Goal: Task Accomplishment & Management: Use online tool/utility

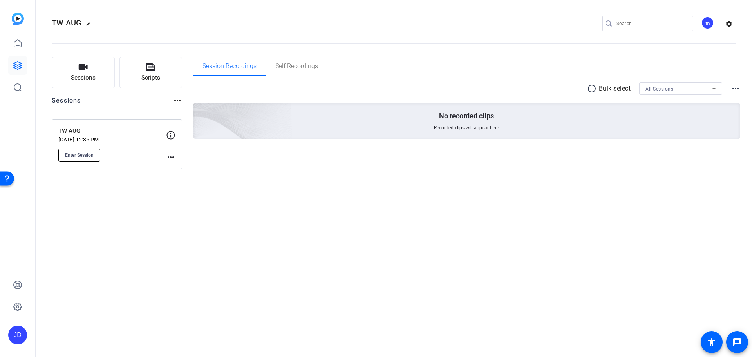
click at [93, 152] on span "Enter Session" at bounding box center [79, 155] width 29 height 6
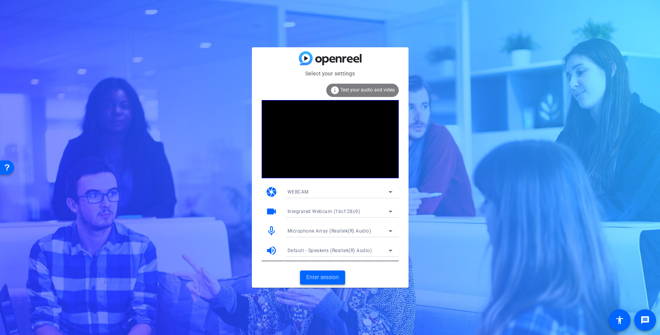
click at [327, 274] on span "Enter session" at bounding box center [322, 278] width 32 height 8
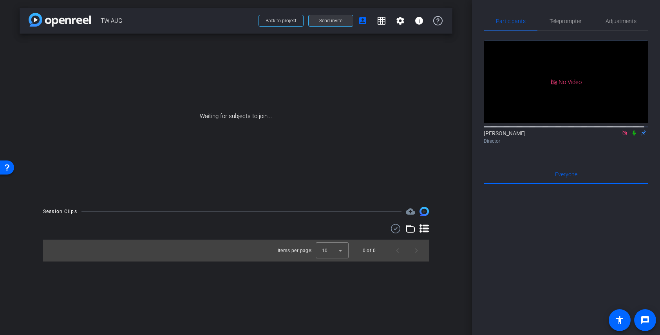
click at [334, 18] on span "Send invite" at bounding box center [330, 21] width 23 height 6
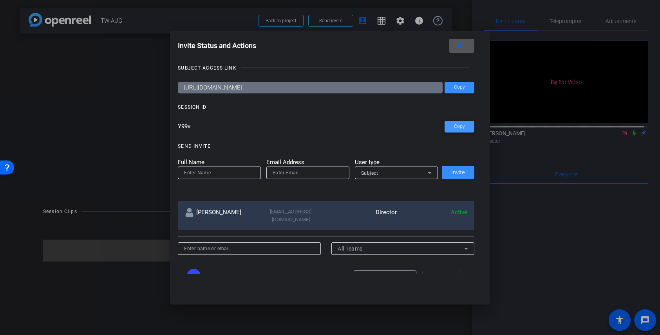
click at [461, 123] on span at bounding box center [459, 126] width 30 height 19
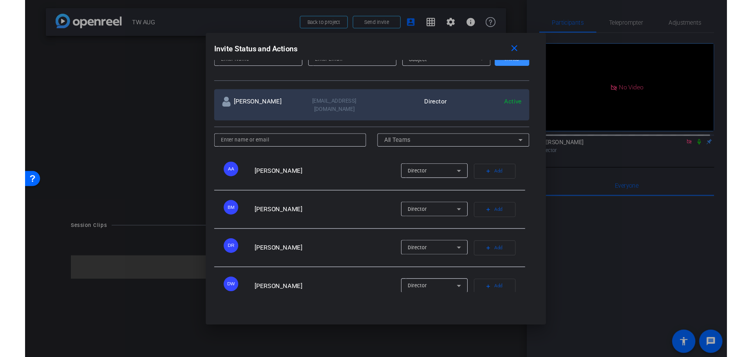
scroll to position [39, 0]
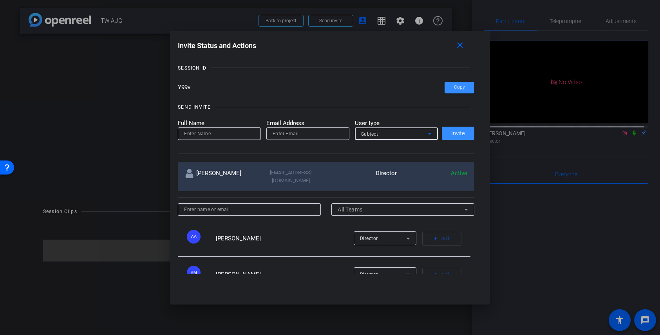
click at [426, 133] on icon at bounding box center [429, 133] width 9 height 9
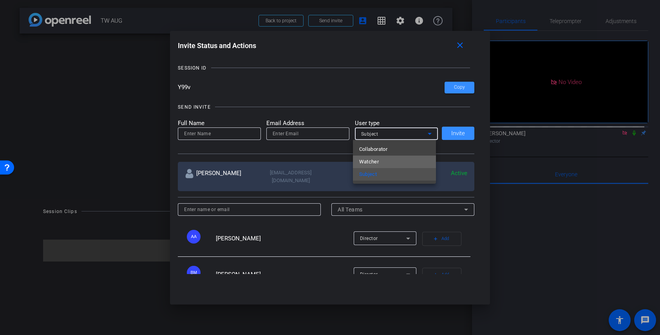
click at [397, 160] on mat-option "Watcher" at bounding box center [394, 162] width 83 height 13
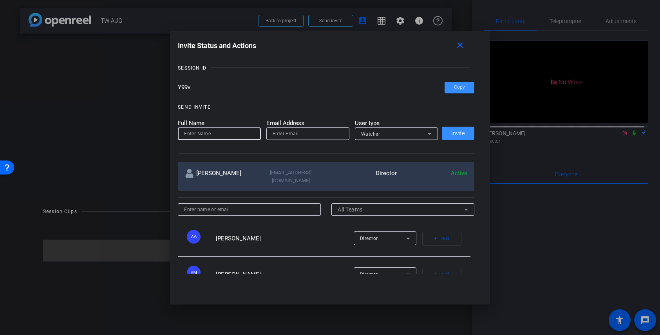
click at [238, 132] on input at bounding box center [219, 133] width 70 height 9
type input "Ichiro"
click at [318, 135] on input "email" at bounding box center [307, 133] width 70 height 9
paste input "[EMAIL_ADDRESS][DOMAIN_NAME]"
type input "[EMAIL_ADDRESS][DOMAIN_NAME]"
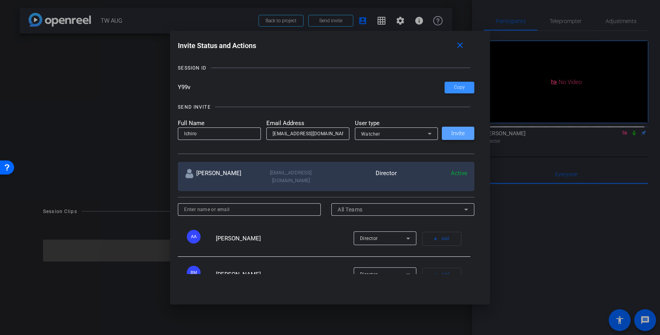
click at [448, 134] on span at bounding box center [458, 133] width 32 height 19
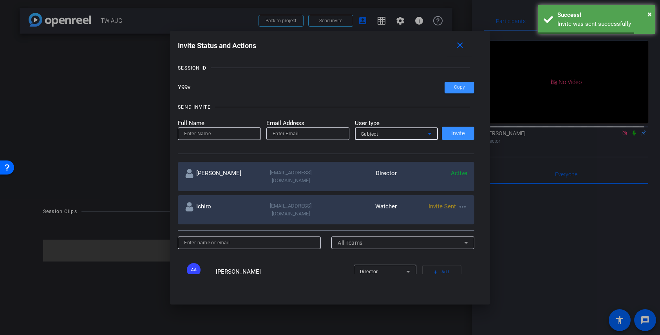
click at [427, 132] on icon at bounding box center [429, 133] width 9 height 9
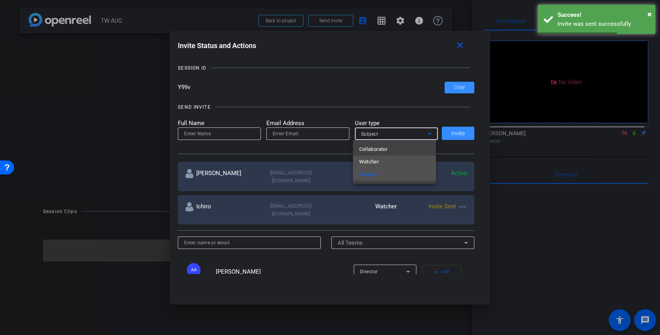
click at [396, 156] on mat-option "Watcher" at bounding box center [394, 162] width 83 height 13
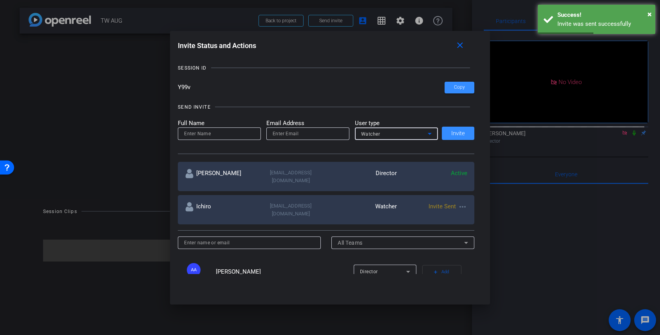
click at [231, 136] on input at bounding box center [219, 133] width 70 height 9
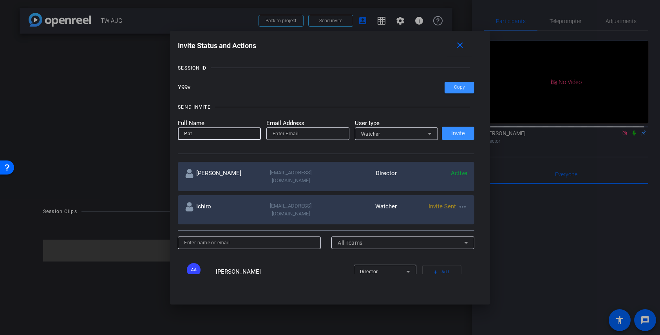
type input "Pat"
click at [313, 132] on input "email" at bounding box center [307, 133] width 70 height 9
paste input "[EMAIL_ADDRESS][DOMAIN_NAME]"
click at [313, 132] on input "[EMAIL_ADDRESS][DOMAIN_NAME]" at bounding box center [307, 133] width 70 height 9
type input "[EMAIL_ADDRESS][DOMAIN_NAME]"
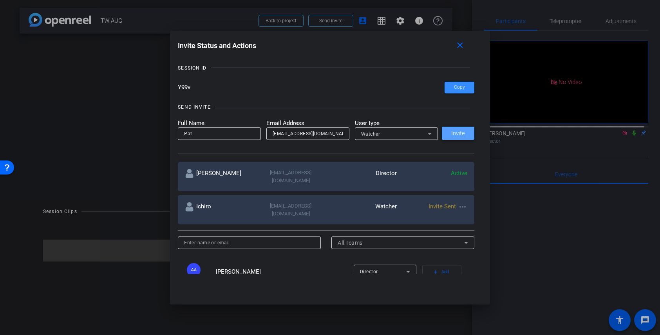
click at [451, 133] on span "Invite" at bounding box center [458, 134] width 14 height 6
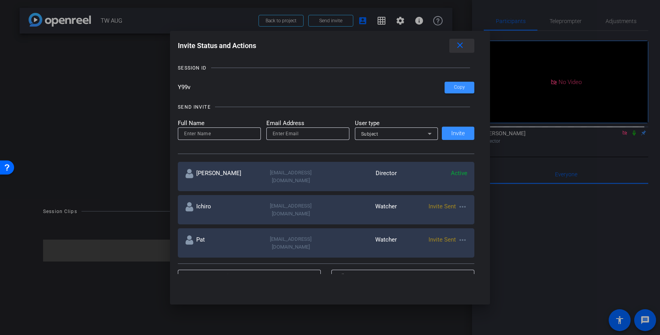
click at [463, 43] on mat-icon "close" at bounding box center [460, 46] width 10 height 10
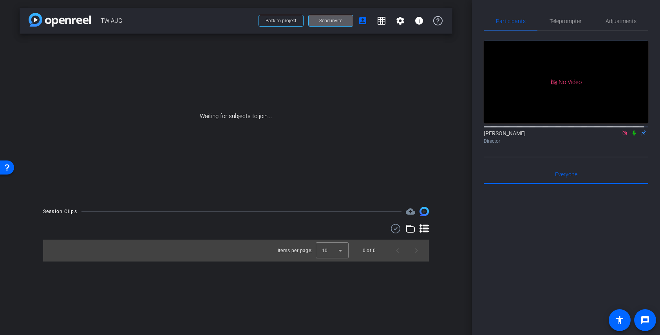
click at [631, 136] on icon at bounding box center [634, 132] width 6 height 5
click at [565, 24] on span "Teleprompter" at bounding box center [565, 20] width 32 height 5
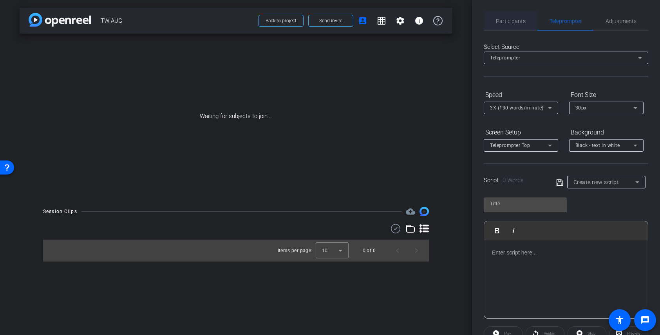
click at [505, 18] on span "Participants" at bounding box center [511, 20] width 30 height 5
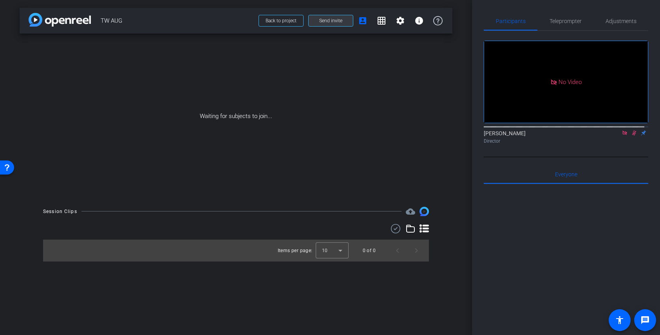
click at [344, 21] on span at bounding box center [330, 20] width 44 height 19
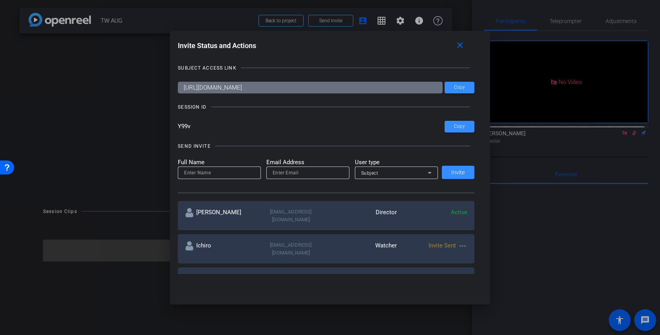
drag, startPoint x: 192, startPoint y: 127, endPoint x: 176, endPoint y: 126, distance: 16.1
click at [178, 126] on input "Y99v" at bounding box center [311, 127] width 267 height 12
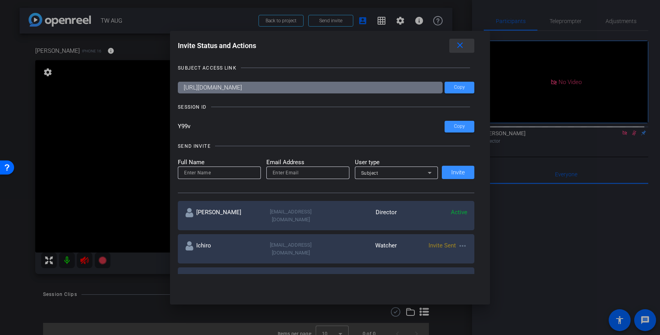
drag, startPoint x: 461, startPoint y: 47, endPoint x: 551, endPoint y: 91, distance: 100.1
click at [460, 47] on mat-icon "close" at bounding box center [460, 46] width 10 height 10
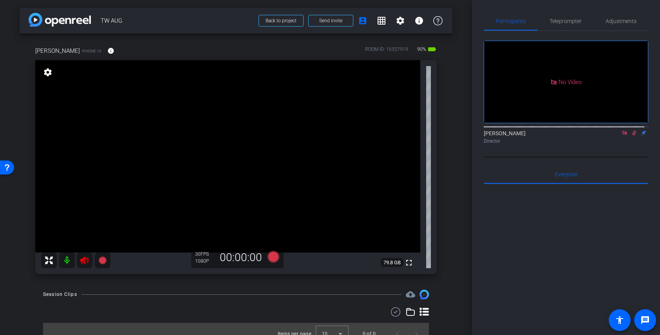
click at [622, 131] on icon at bounding box center [624, 133] width 4 height 4
click at [621, 136] on icon at bounding box center [624, 132] width 6 height 5
click at [86, 263] on icon at bounding box center [84, 260] width 9 height 9
click at [566, 23] on span "Teleprompter" at bounding box center [565, 20] width 32 height 5
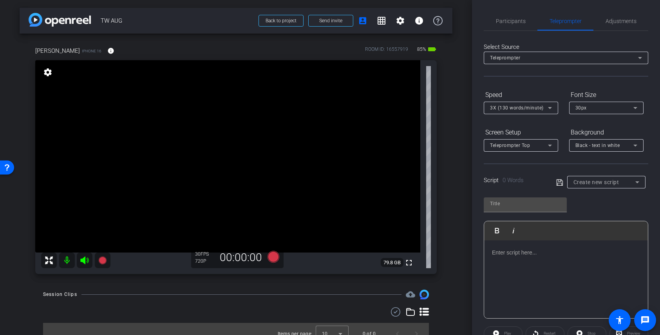
click at [602, 184] on span "Create new script" at bounding box center [596, 182] width 46 height 6
click at [588, 209] on mat-option "1" at bounding box center [603, 210] width 76 height 13
type input "1"
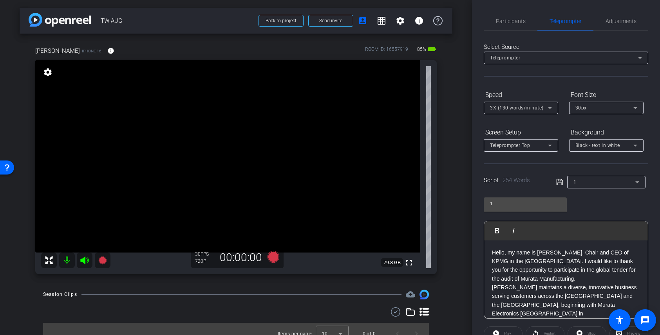
click at [547, 268] on p "Hello, my name is [PERSON_NAME], Chair and CEO of KPMG in the [GEOGRAPHIC_DATA]…" at bounding box center [566, 266] width 148 height 35
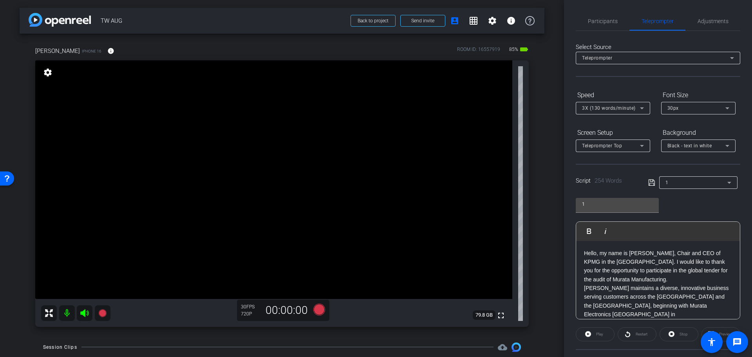
scroll to position [71, 0]
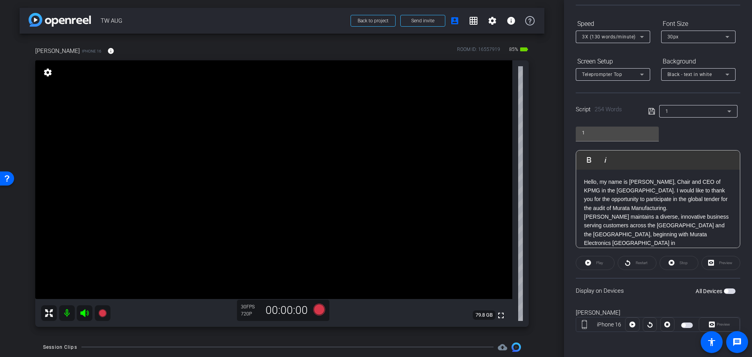
click at [724, 289] on span "button" at bounding box center [726, 291] width 4 height 4
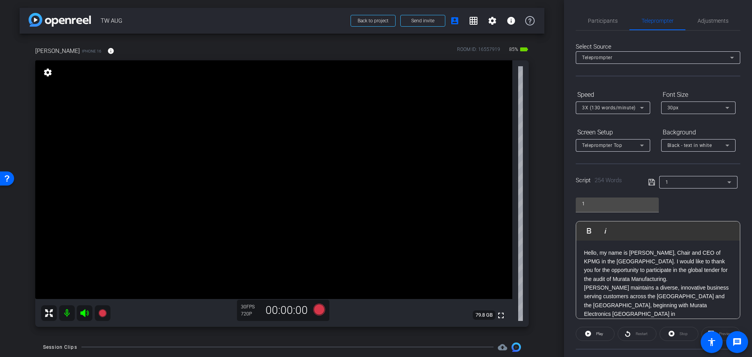
scroll to position [0, 0]
click at [598, 19] on span "Participants" at bounding box center [603, 20] width 30 height 5
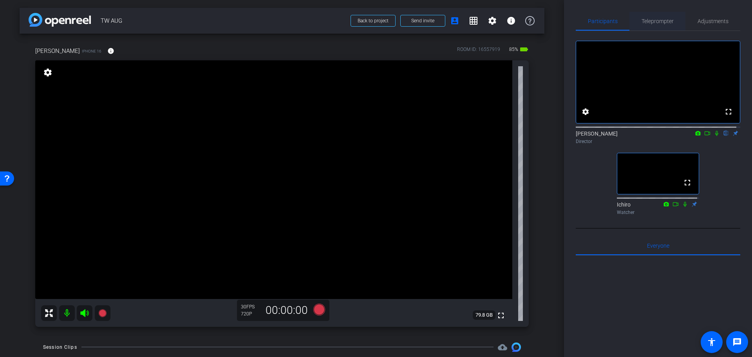
click at [652, 30] on span "Teleprompter" at bounding box center [657, 21] width 32 height 19
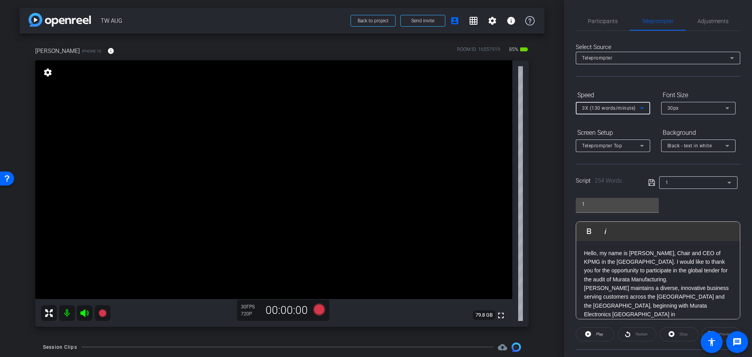
click at [640, 106] on icon at bounding box center [641, 107] width 9 height 9
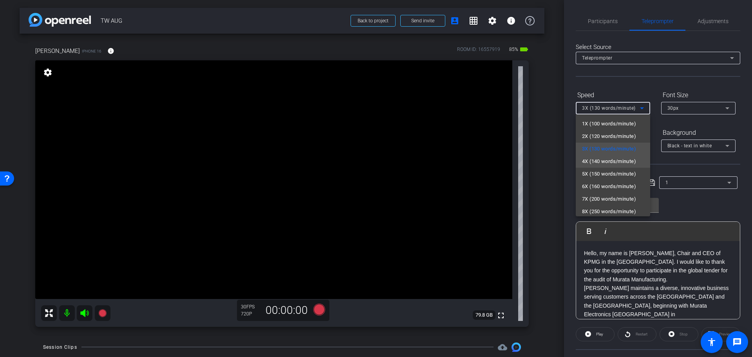
click at [604, 159] on span "4X (140 words/minute)" at bounding box center [609, 161] width 54 height 9
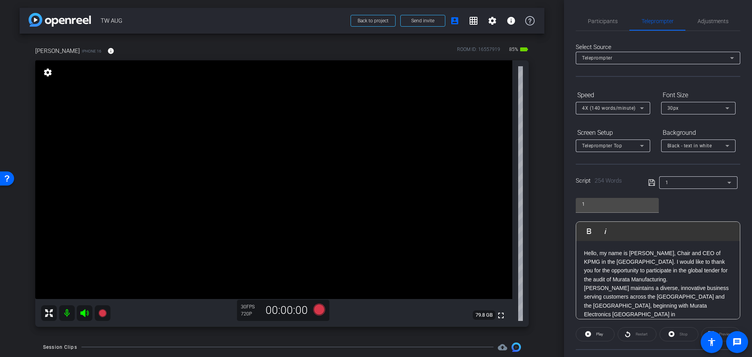
click at [570, 163] on div "Participants Teleprompter Adjustments settings [PERSON_NAME] flip Director [PER…" at bounding box center [658, 178] width 188 height 357
click at [651, 181] on icon at bounding box center [651, 182] width 6 height 6
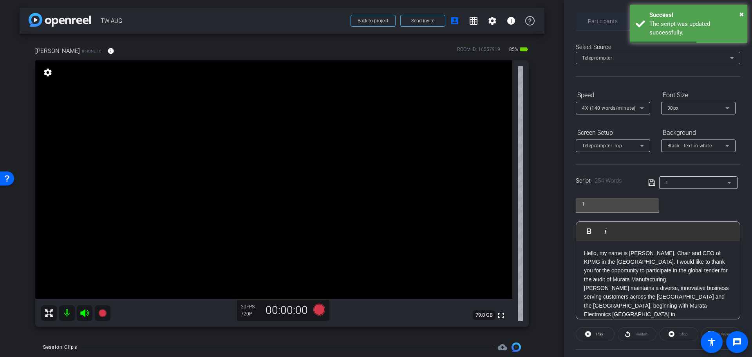
click at [612, 21] on span "Participants" at bounding box center [603, 20] width 30 height 5
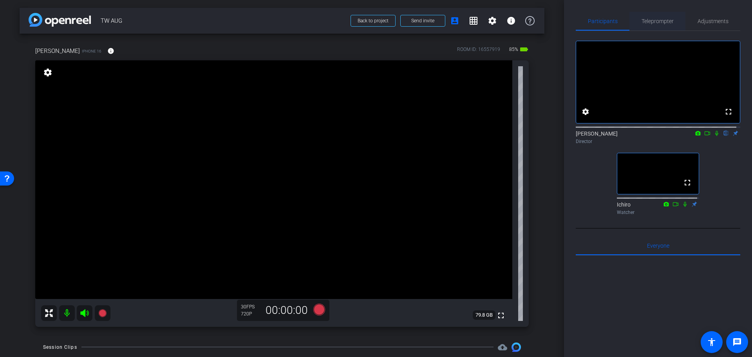
click at [645, 23] on span "Teleprompter" at bounding box center [657, 20] width 32 height 5
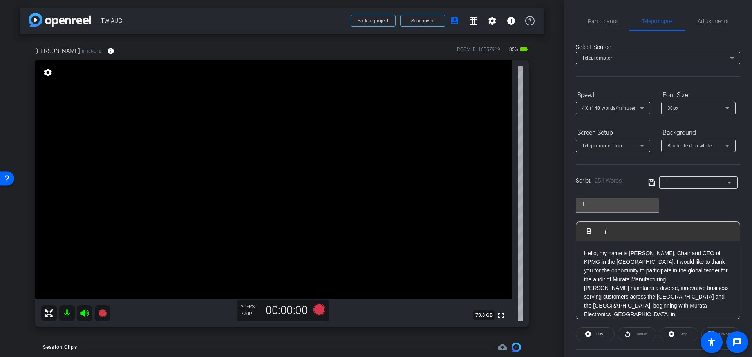
click at [613, 257] on p "Hello, my name is [PERSON_NAME], Chair and CEO of KPMG in the [GEOGRAPHIC_DATA]…" at bounding box center [658, 266] width 148 height 35
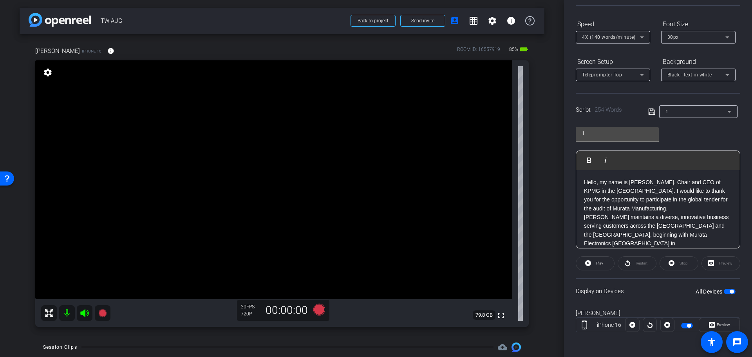
scroll to position [71, 0]
click at [729, 290] on span "button" at bounding box center [731, 291] width 4 height 4
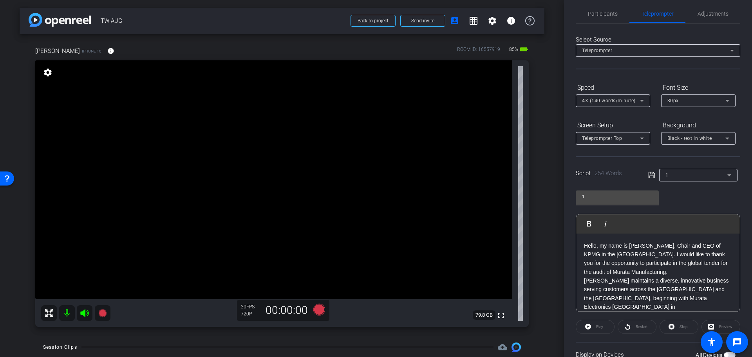
scroll to position [0, 0]
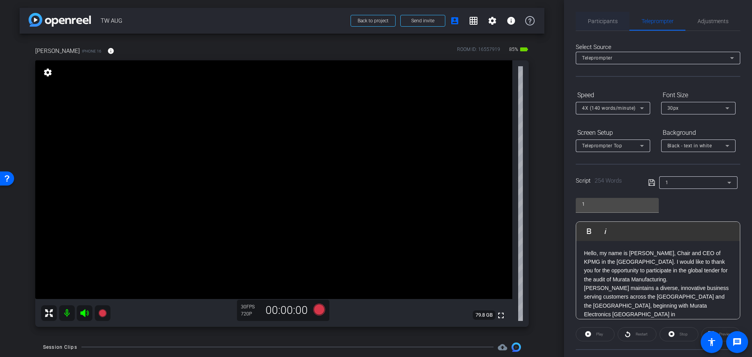
click at [588, 25] on span "Participants" at bounding box center [603, 21] width 30 height 19
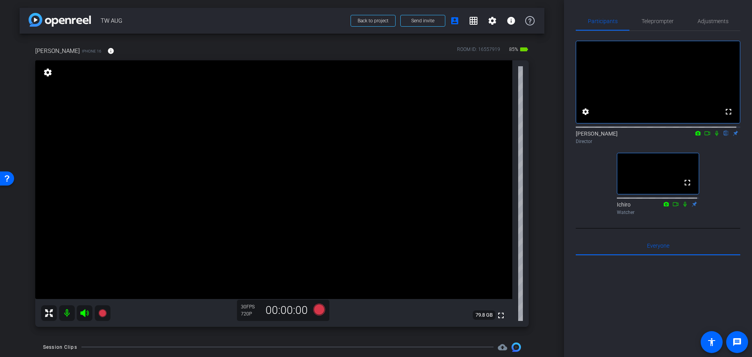
click at [713, 136] on icon at bounding box center [716, 132] width 6 height 5
click at [715, 136] on icon at bounding box center [716, 133] width 3 height 5
click at [653, 18] on span "Teleprompter" at bounding box center [657, 20] width 32 height 5
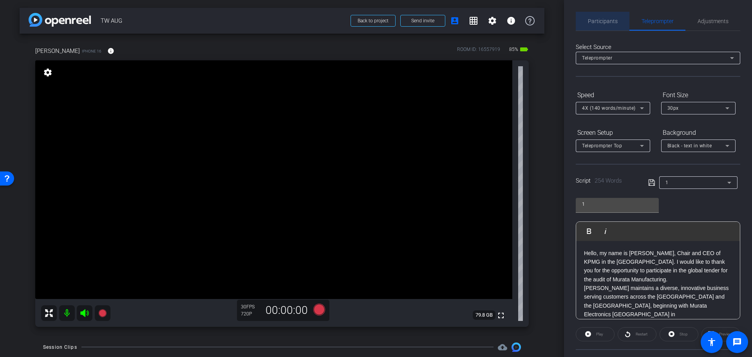
click at [608, 19] on span "Participants" at bounding box center [603, 20] width 30 height 5
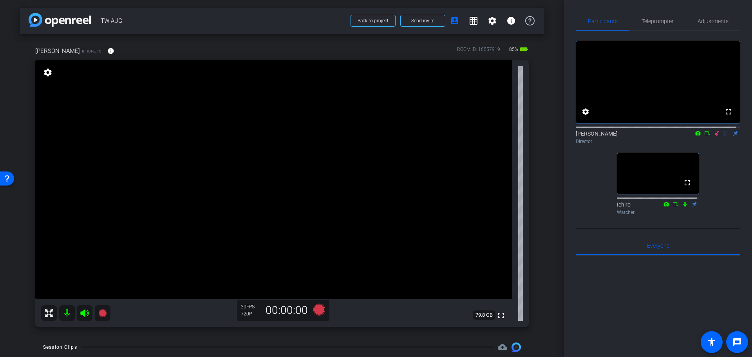
click at [713, 137] on mat-icon at bounding box center [716, 133] width 9 height 7
click at [716, 164] on div "fullscreen settings [PERSON_NAME] flip Director fullscreen Ichiro Watcher" at bounding box center [657, 124] width 164 height 187
click at [657, 22] on span "Teleprompter" at bounding box center [657, 20] width 32 height 5
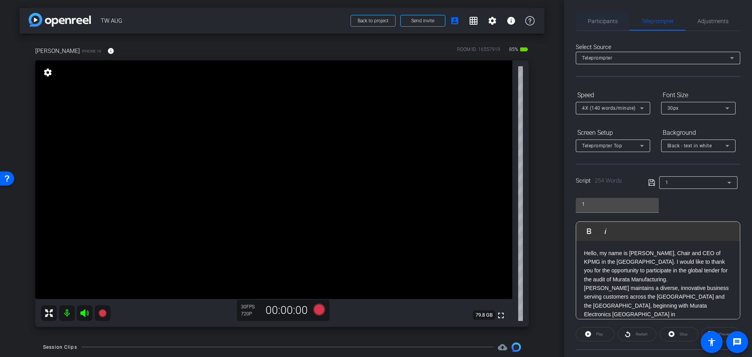
click at [613, 21] on span "Participants" at bounding box center [603, 20] width 30 height 5
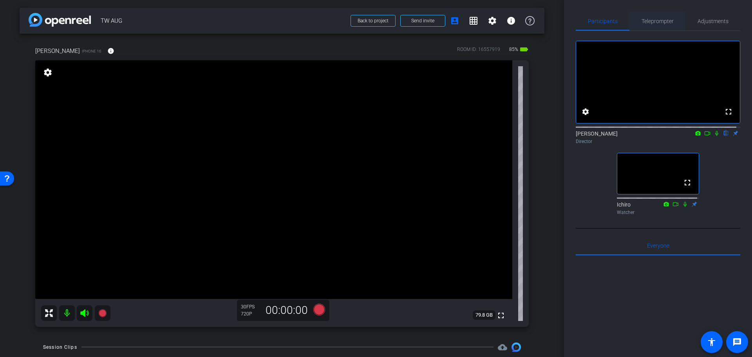
click at [665, 18] on span "Teleprompter" at bounding box center [657, 20] width 32 height 5
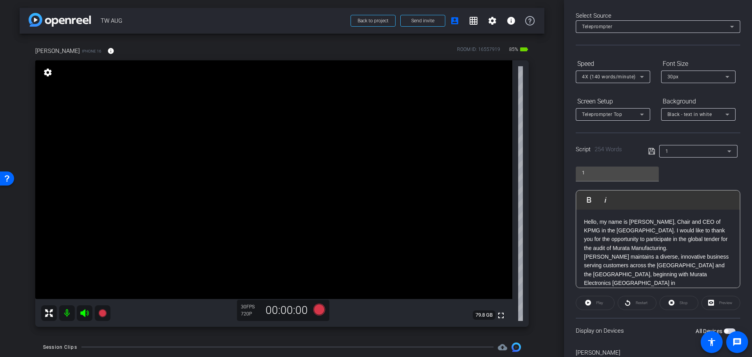
scroll to position [71, 0]
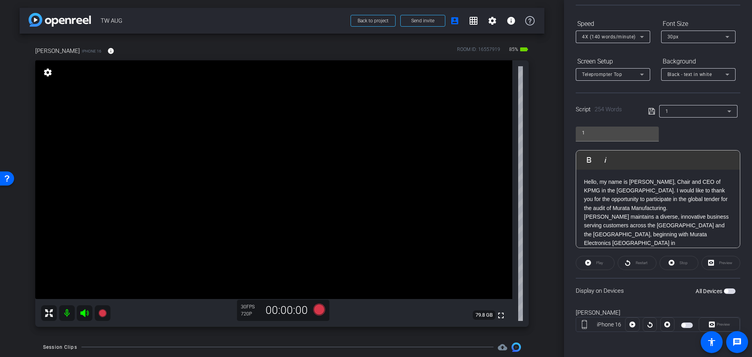
click at [723, 288] on span "button" at bounding box center [729, 290] width 12 height 5
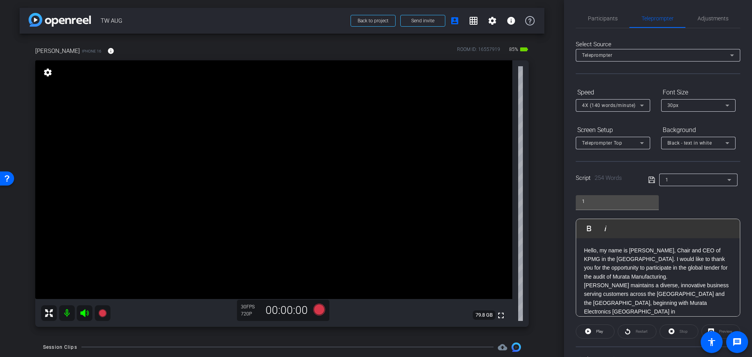
scroll to position [0, 0]
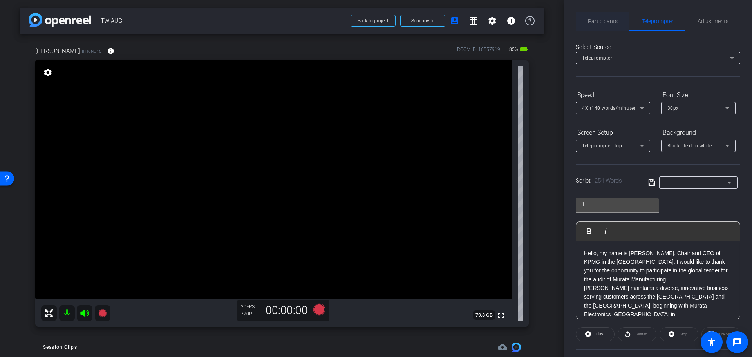
click at [611, 22] on span "Participants" at bounding box center [603, 20] width 30 height 5
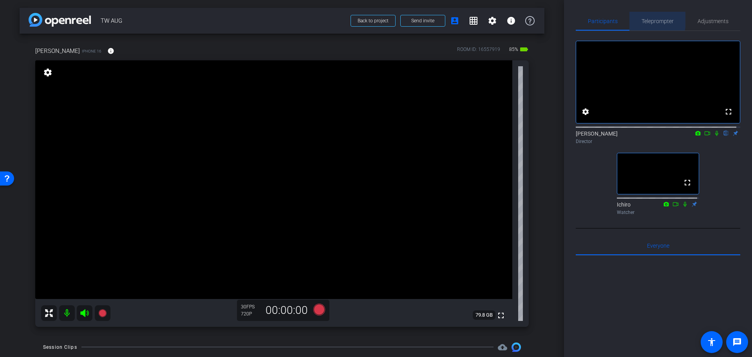
click at [646, 20] on span "Teleprompter" at bounding box center [657, 20] width 32 height 5
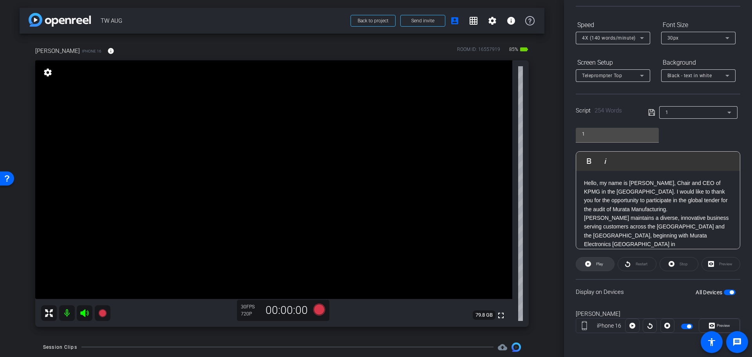
scroll to position [71, 0]
click at [603, 263] on span at bounding box center [595, 262] width 38 height 19
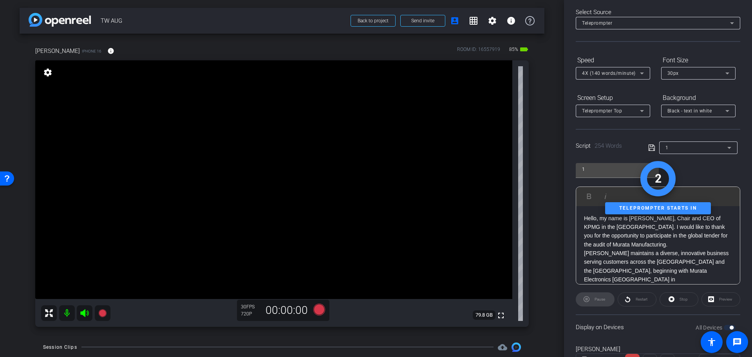
scroll to position [0, 0]
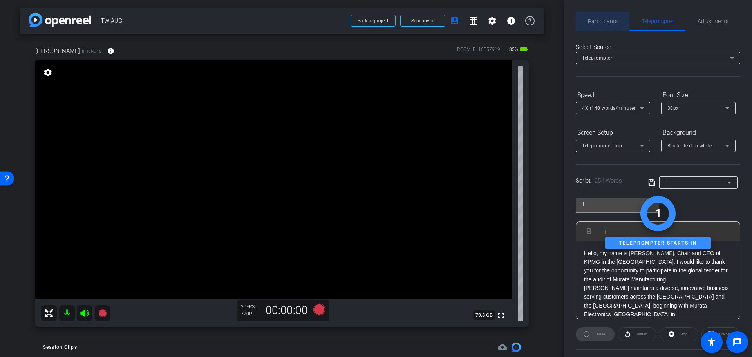
click at [602, 20] on span "Participants" at bounding box center [603, 20] width 30 height 5
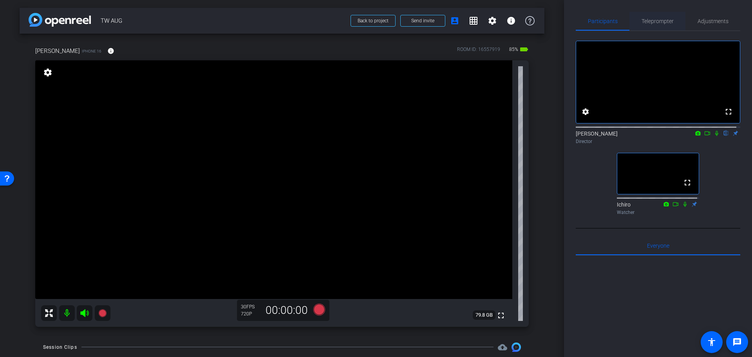
click at [653, 20] on span "Teleprompter" at bounding box center [657, 20] width 32 height 5
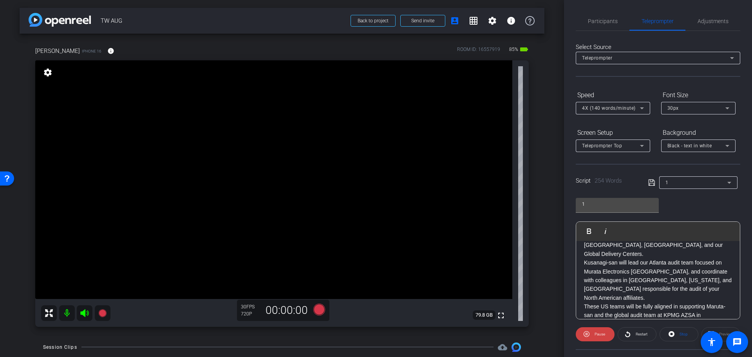
scroll to position [178, 0]
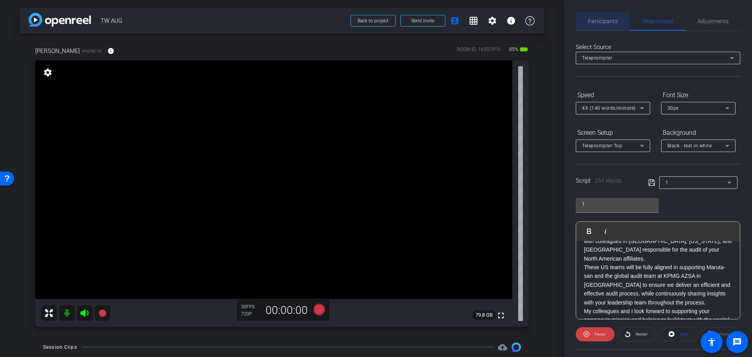
click at [602, 23] on span "Participants" at bounding box center [603, 20] width 30 height 5
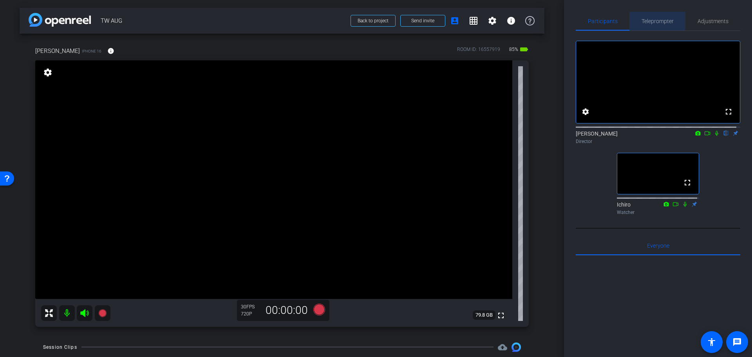
click at [649, 19] on span "Teleprompter" at bounding box center [657, 20] width 32 height 5
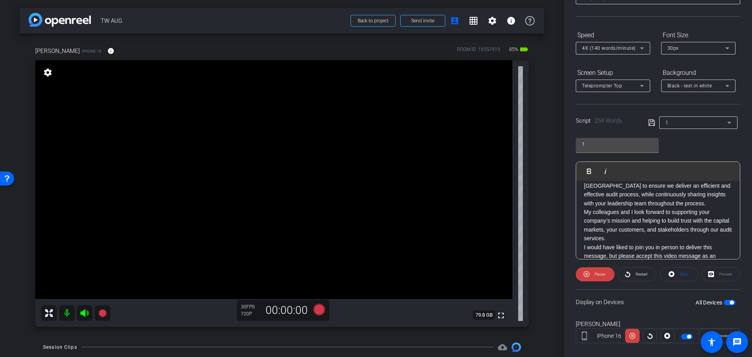
scroll to position [71, 0]
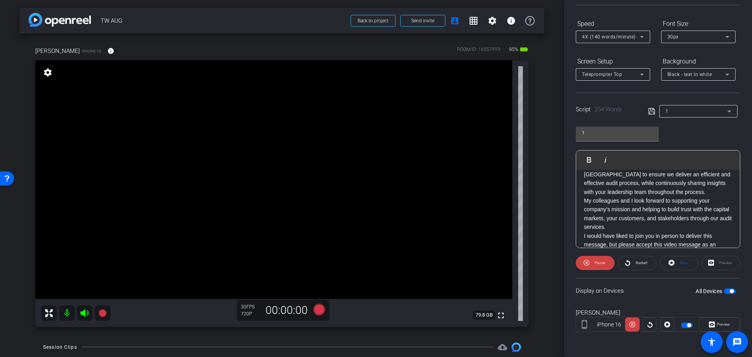
click at [729, 291] on span "button" at bounding box center [731, 291] width 4 height 4
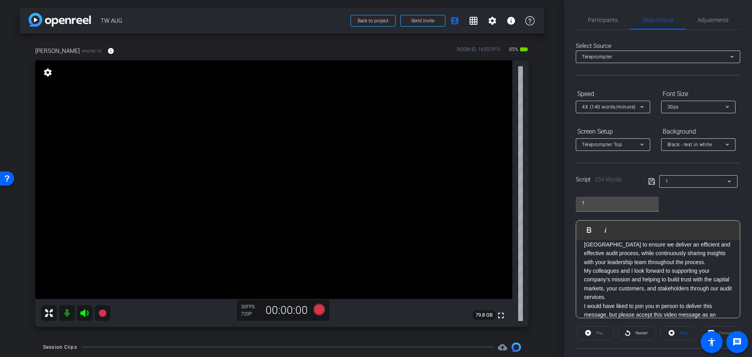
scroll to position [0, 0]
click at [635, 142] on div "Teleprompter Top" at bounding box center [611, 146] width 58 height 10
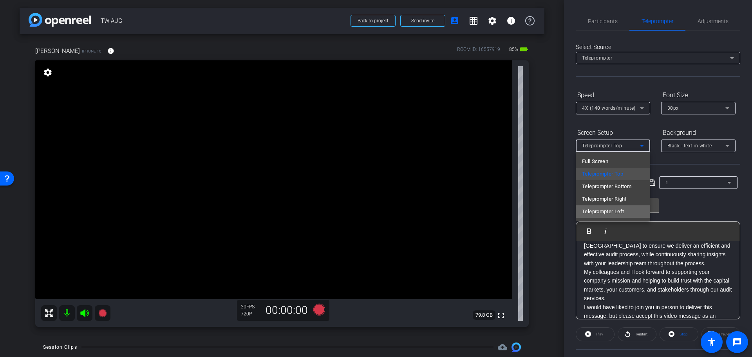
click at [620, 208] on span "Teleprompter Left" at bounding box center [603, 211] width 42 height 9
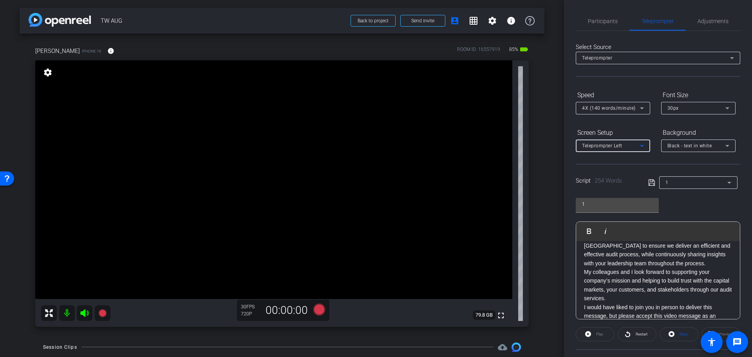
click at [637, 166] on div "Script 254 Words 1" at bounding box center [657, 176] width 164 height 25
click at [649, 181] on icon at bounding box center [651, 182] width 7 height 9
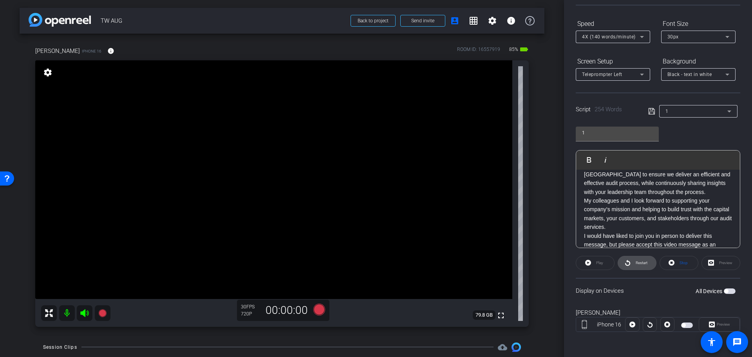
click at [638, 262] on span "Restart" at bounding box center [641, 262] width 12 height 4
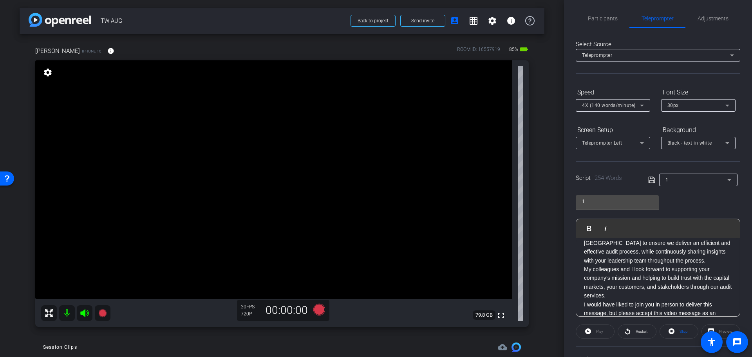
scroll to position [0, 0]
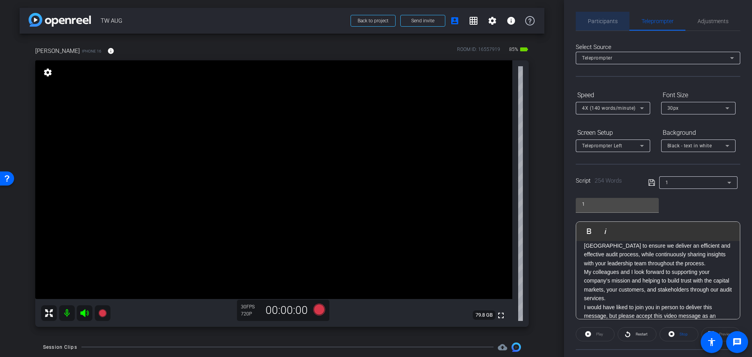
click at [604, 20] on span "Participants" at bounding box center [603, 20] width 30 height 5
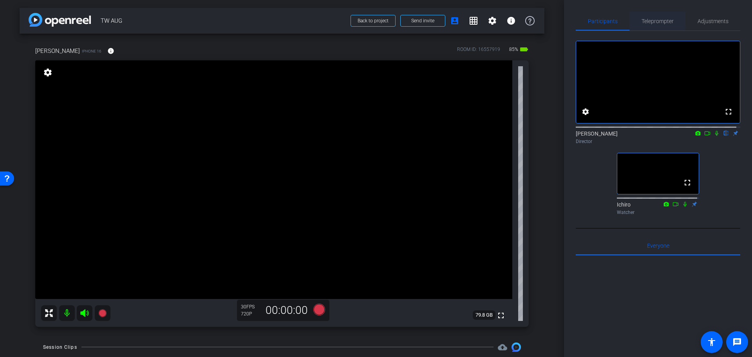
click at [652, 17] on span "Teleprompter" at bounding box center [657, 21] width 32 height 19
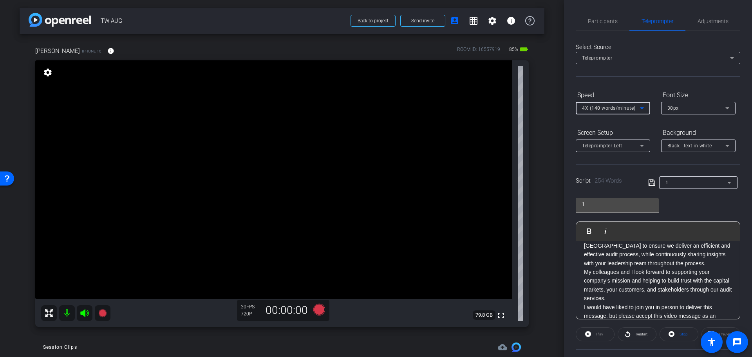
click at [641, 105] on icon at bounding box center [641, 107] width 9 height 9
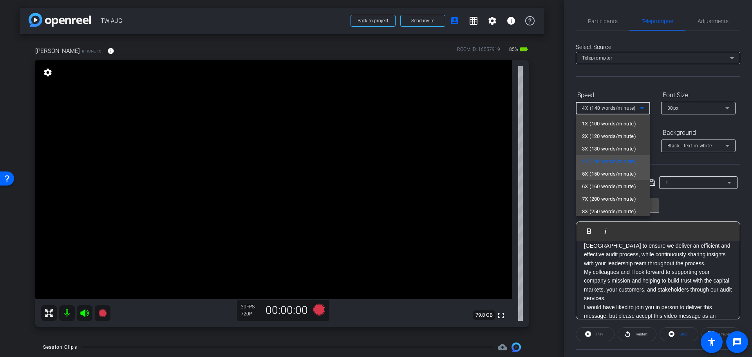
click at [609, 170] on span "5X (150 words/minute)" at bounding box center [609, 173] width 54 height 9
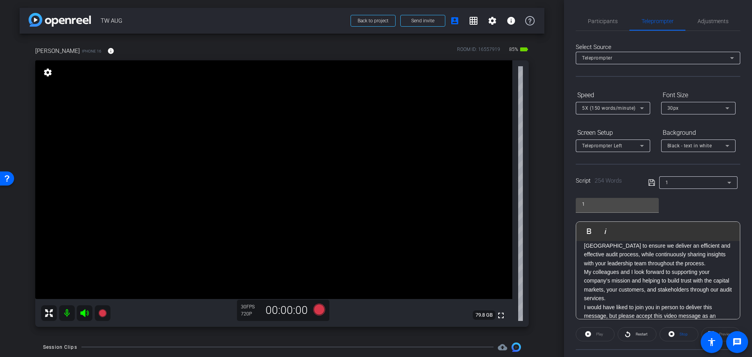
click at [656, 92] on div "Speed 5X (150 words/minute) Font Size 30px" at bounding box center [657, 101] width 164 height 26
click at [598, 20] on span "Participants" at bounding box center [603, 20] width 30 height 5
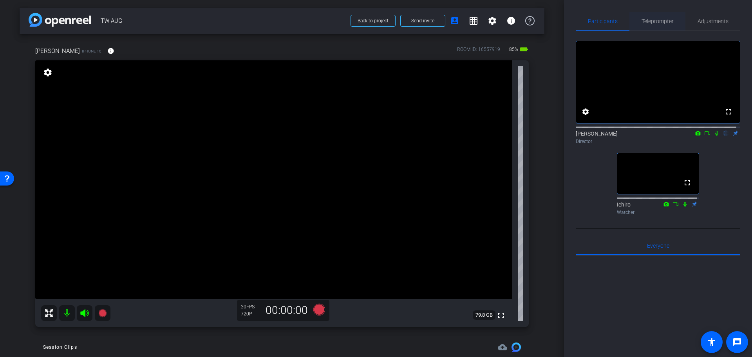
click at [655, 26] on span "Teleprompter" at bounding box center [657, 21] width 32 height 19
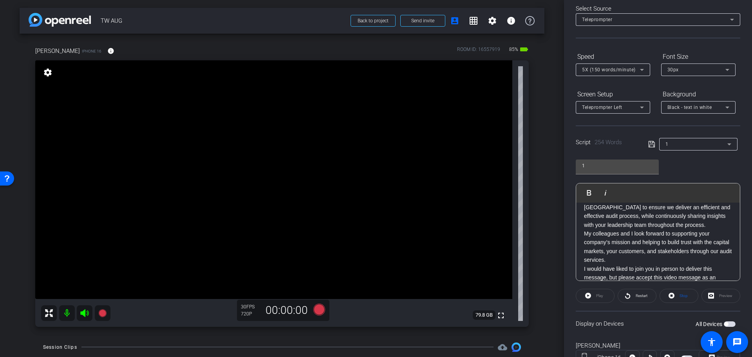
scroll to position [71, 0]
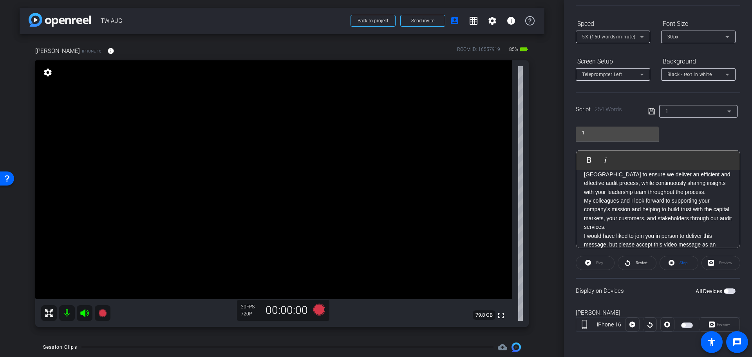
click at [724, 290] on span "button" at bounding box center [726, 291] width 4 height 4
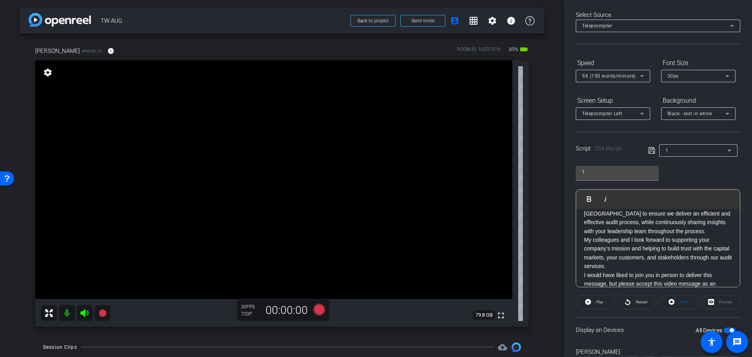
scroll to position [178, 0]
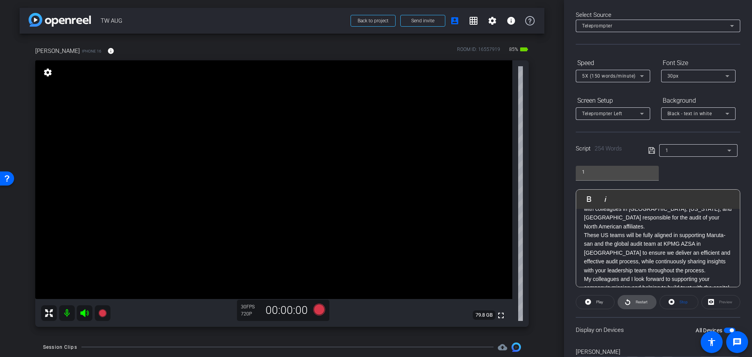
click at [647, 299] on span at bounding box center [637, 301] width 38 height 19
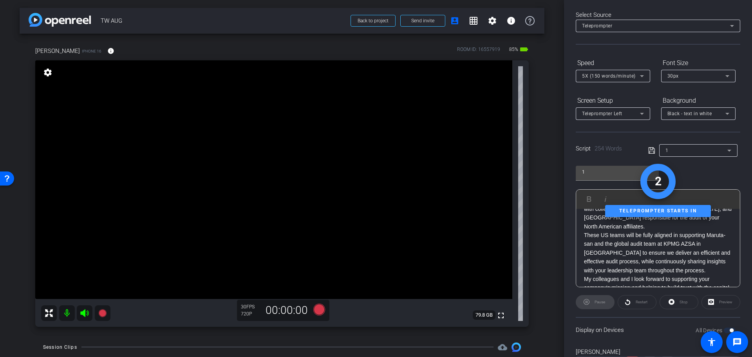
scroll to position [0, 0]
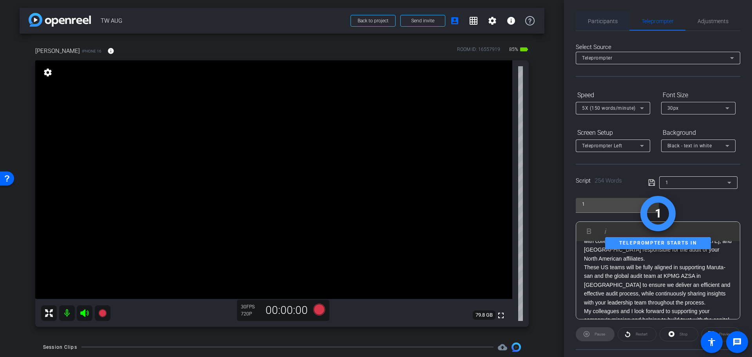
click at [613, 20] on span "Participants" at bounding box center [603, 20] width 30 height 5
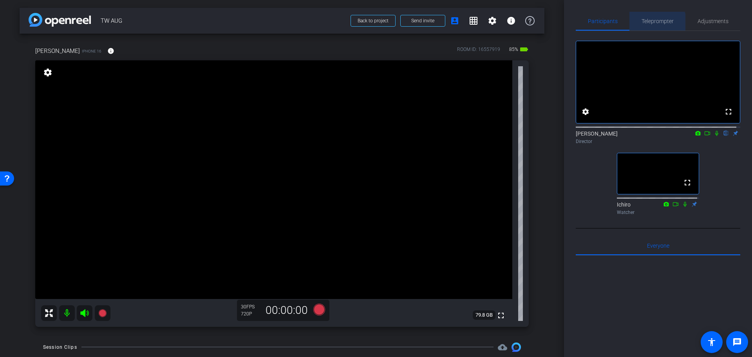
click at [651, 24] on span "Teleprompter" at bounding box center [657, 20] width 32 height 5
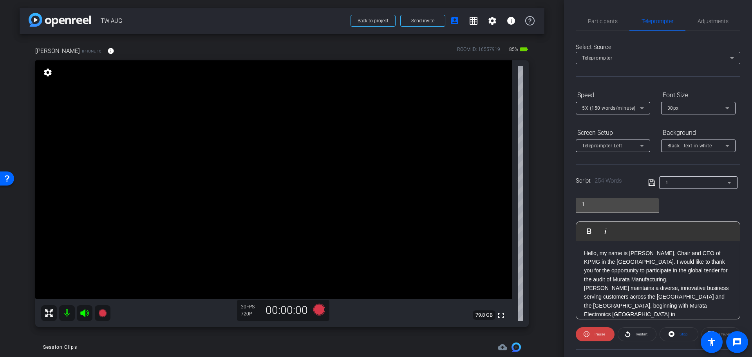
click at [633, 266] on p "Hello, my name is [PERSON_NAME], Chair and CEO of KPMG in the [GEOGRAPHIC_DATA]…" at bounding box center [658, 266] width 148 height 35
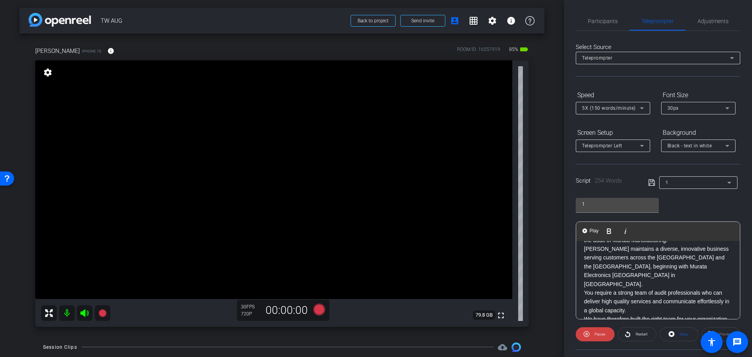
scroll to position [78, 0]
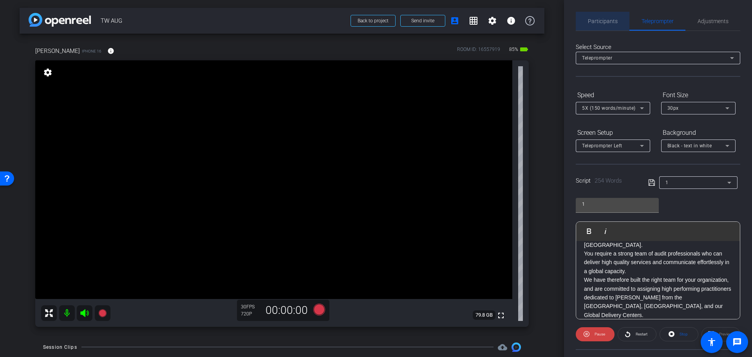
click at [606, 22] on span "Participants" at bounding box center [603, 20] width 30 height 5
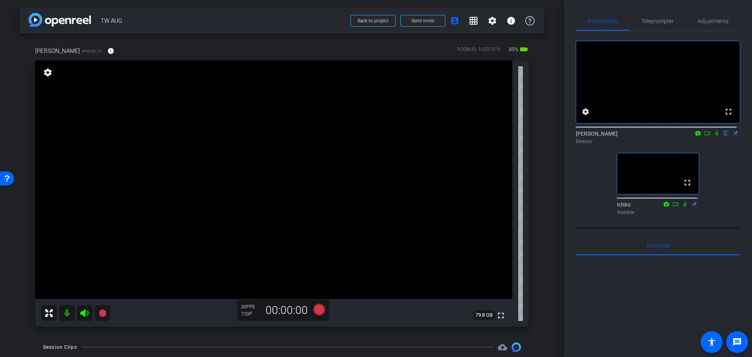
click at [713, 136] on icon at bounding box center [716, 132] width 6 height 5
click at [663, 22] on span "Teleprompter" at bounding box center [657, 20] width 32 height 5
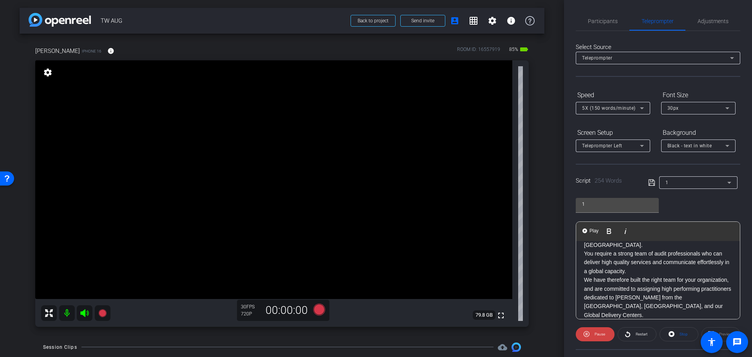
click at [650, 275] on p "We have therefore built the right team for your organization, and are committed…" at bounding box center [658, 297] width 148 height 44
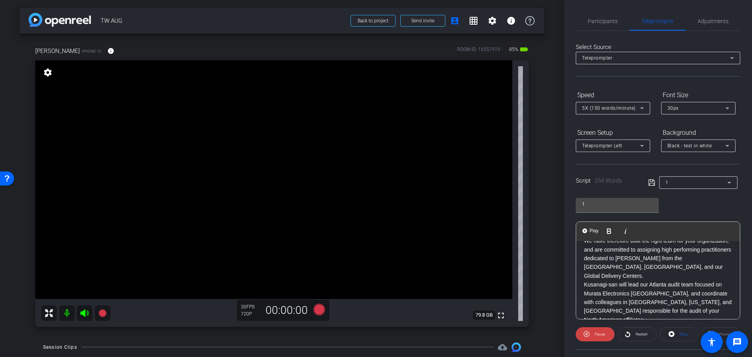
scroll to position [157, 0]
click at [707, 285] on p "These US teams will be fully aligned in supporting Maruta-san and the global au…" at bounding box center [658, 307] width 148 height 44
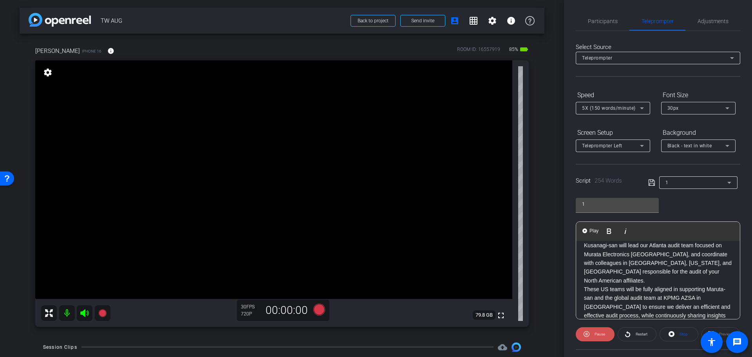
click at [601, 337] on span "Pause" at bounding box center [598, 333] width 13 height 11
click at [601, 337] on span "Play" at bounding box center [598, 333] width 9 height 11
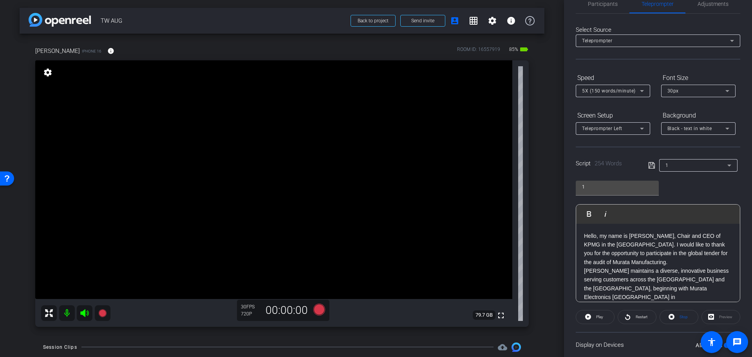
scroll to position [0, 0]
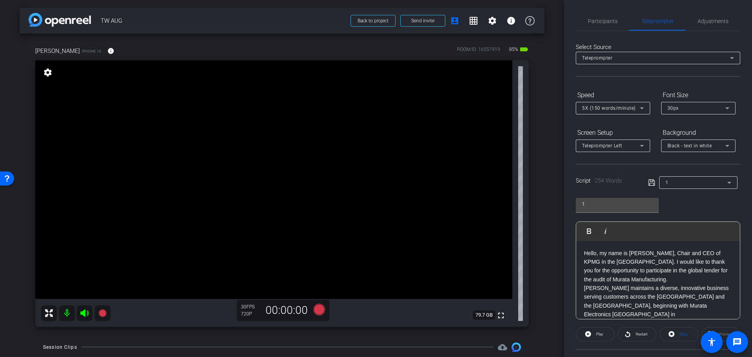
click at [621, 260] on p "Hello, my name is [PERSON_NAME], Chair and CEO of KPMG in the [GEOGRAPHIC_DATA]…" at bounding box center [658, 266] width 148 height 35
click at [584, 251] on p "Hello, my name is [PERSON_NAME], Chair and CEO of KPMG in the [GEOGRAPHIC_DATA]…" at bounding box center [658, 266] width 148 height 35
click at [613, 22] on span "Participants" at bounding box center [603, 20] width 30 height 5
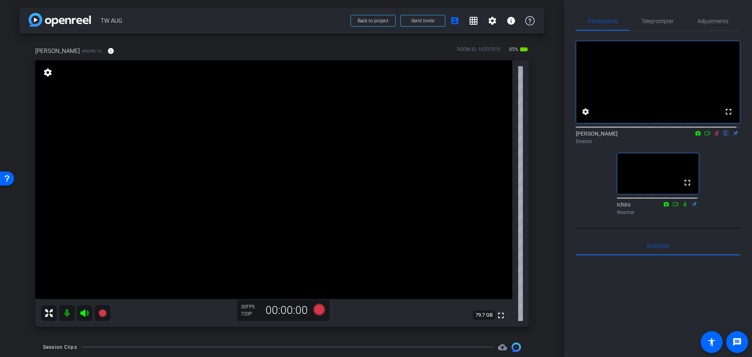
click at [713, 136] on icon at bounding box center [716, 132] width 6 height 5
click at [663, 21] on span "Teleprompter" at bounding box center [657, 20] width 32 height 5
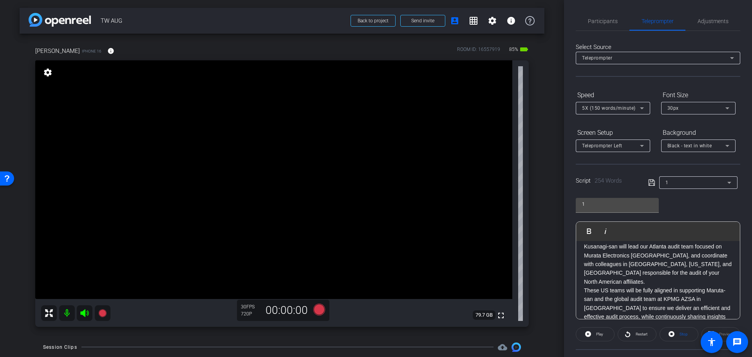
scroll to position [157, 0]
click at [707, 285] on p "These US teams will be fully aligned in supporting Maruta-san and the global au…" at bounding box center [658, 307] width 148 height 44
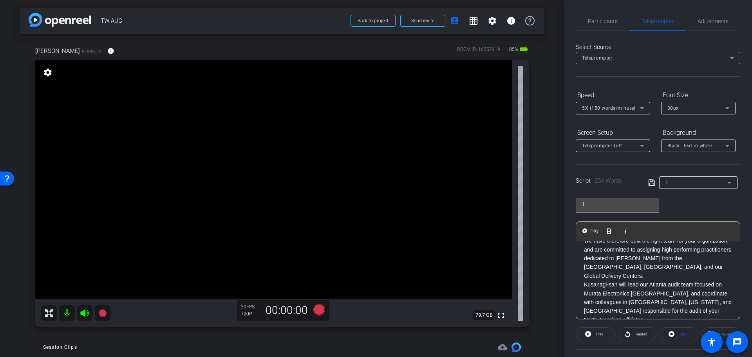
scroll to position [78, 0]
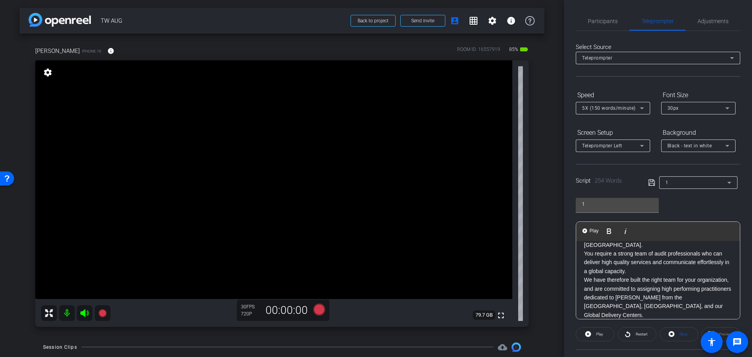
click at [590, 319] on p "Kusanagi-san will lead our Atlanta audit team focused on Murata Electronics [GE…" at bounding box center [658, 341] width 148 height 44
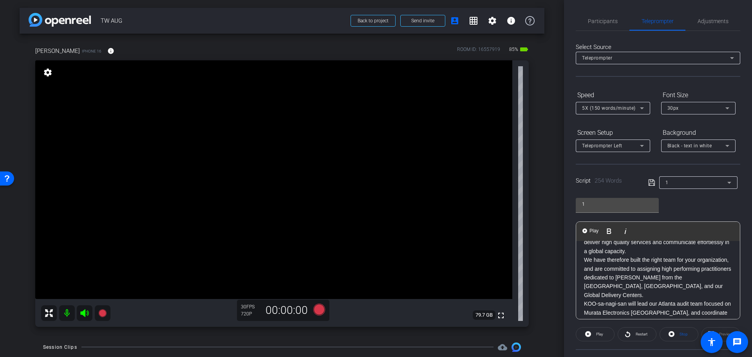
scroll to position [117, 0]
click at [602, 280] on p "KOO-sa-nagi-san will lead our Atlanta audit team focused on Murata Electronics …" at bounding box center [658, 302] width 148 height 44
click at [612, 280] on p "KOO-sa-nagi-san will lead our Atlanta audit team focused on Murata Electronics …" at bounding box center [658, 302] width 148 height 44
click at [598, 280] on p "KOO-sa-nagi-san will lead our Atlanta audit team focused on Murata Electronics …" at bounding box center [658, 302] width 148 height 44
click at [610, 280] on p "KOO-sa-nagi-san will lead our Atlanta audit team focused on Murata Electronics …" at bounding box center [658, 302] width 148 height 44
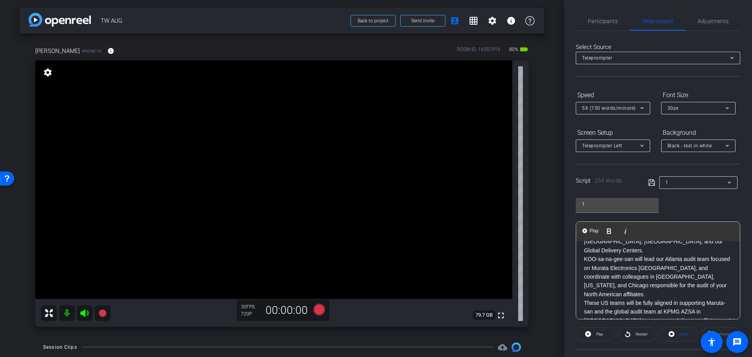
scroll to position [157, 0]
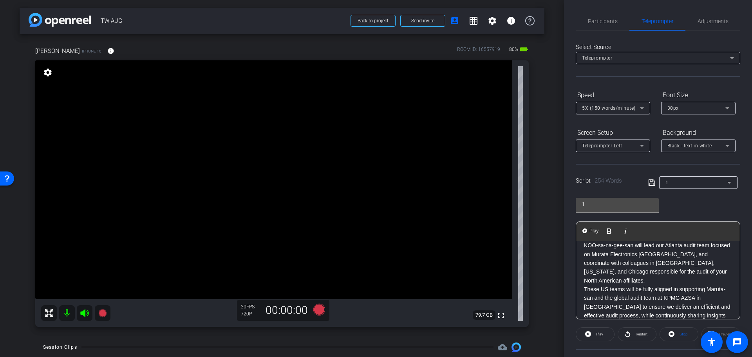
click at [593, 285] on p "These US teams will be fully aligned in supporting Maruta-san and the global au…" at bounding box center [658, 307] width 148 height 44
click at [591, 285] on p "These US teams will be fully aligned in supporting Maruta-san and the global au…" at bounding box center [658, 307] width 148 height 44
click at [703, 285] on p "These US teams will be fully aligned in supporting Ma-roo-ta-san and the global…" at bounding box center [658, 307] width 148 height 44
click at [701, 285] on p "These US teams will be fully aligned in supporting Ma-roo-ta-san and the global…" at bounding box center [658, 307] width 148 height 44
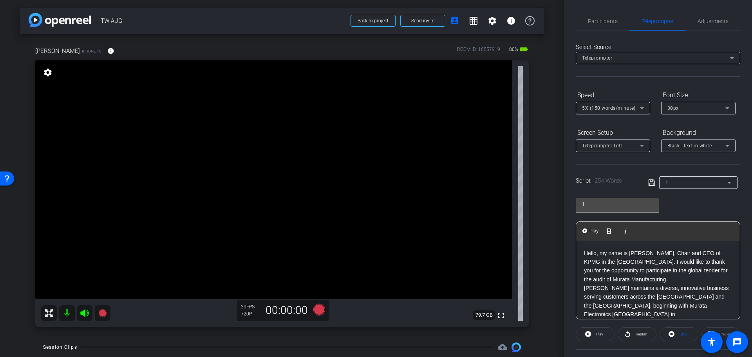
click at [650, 178] on icon at bounding box center [651, 182] width 7 height 9
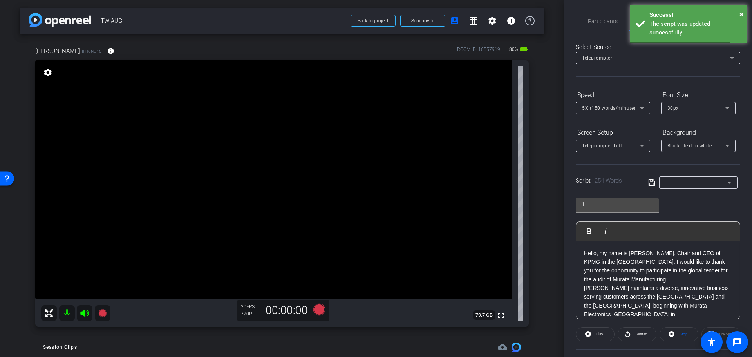
click at [650, 264] on p "Hello, my name is [PERSON_NAME], Chair and CEO of KPMG in the [GEOGRAPHIC_DATA]…" at bounding box center [658, 266] width 148 height 35
click at [603, 25] on span "Participants" at bounding box center [603, 21] width 30 height 19
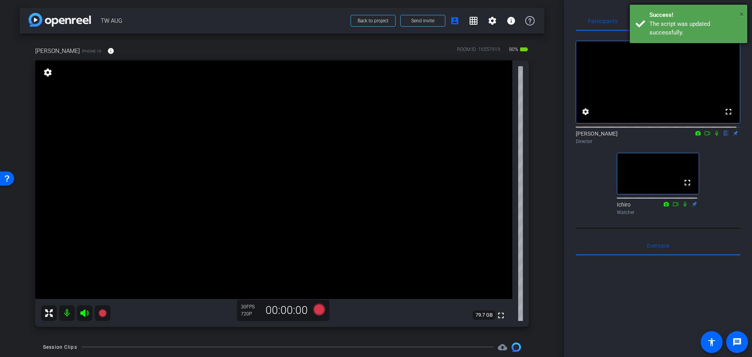
click at [743, 14] on span "×" at bounding box center [741, 13] width 4 height 9
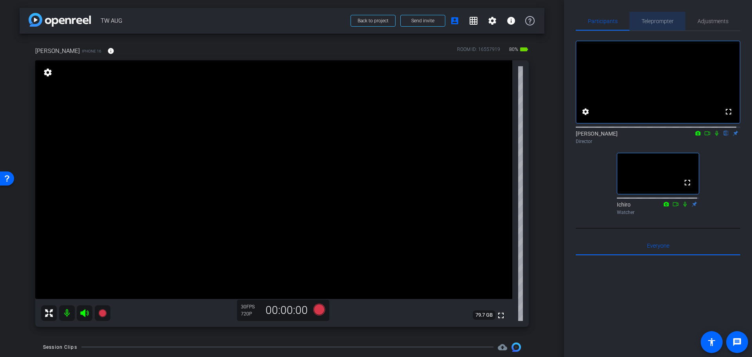
click at [657, 17] on span "Teleprompter" at bounding box center [657, 21] width 32 height 19
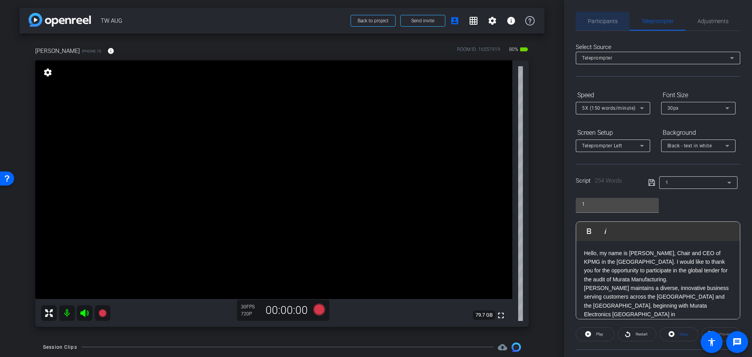
click at [606, 21] on span "Participants" at bounding box center [603, 20] width 30 height 5
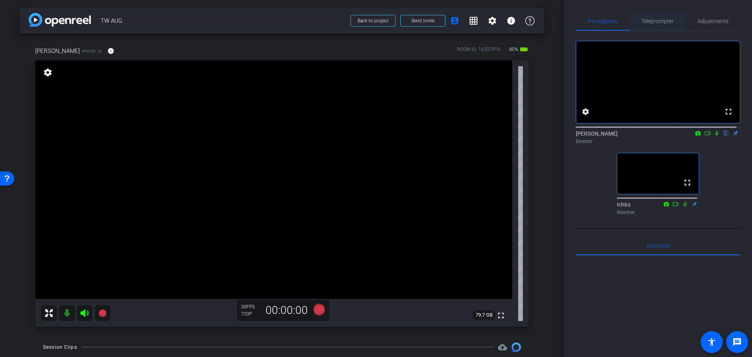
click at [656, 25] on span "Teleprompter" at bounding box center [657, 21] width 32 height 19
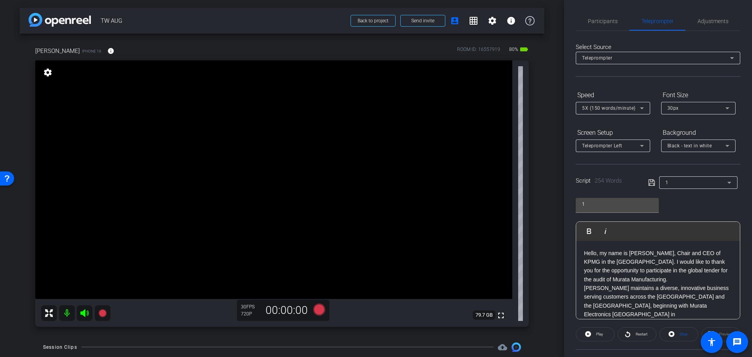
click at [655, 263] on p "Hello, my name is [PERSON_NAME], Chair and CEO of KPMG in the [GEOGRAPHIC_DATA]…" at bounding box center [658, 266] width 148 height 35
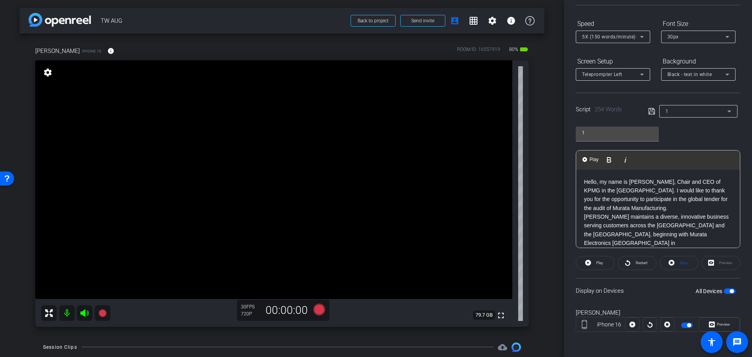
click at [584, 182] on p "Hello, my name is [PERSON_NAME], Chair and CEO of KPMG in the [GEOGRAPHIC_DATA]…" at bounding box center [658, 194] width 148 height 35
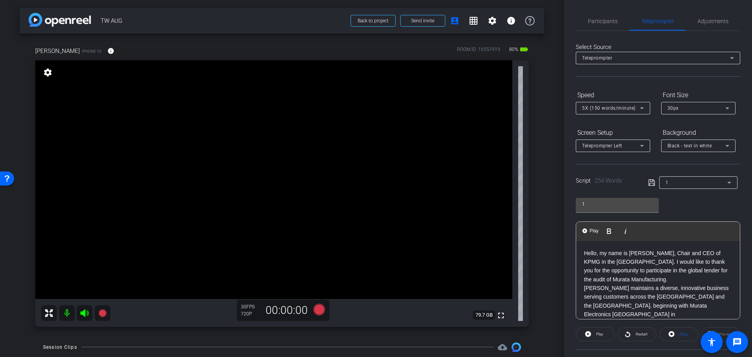
click at [648, 181] on icon at bounding box center [651, 182] width 7 height 9
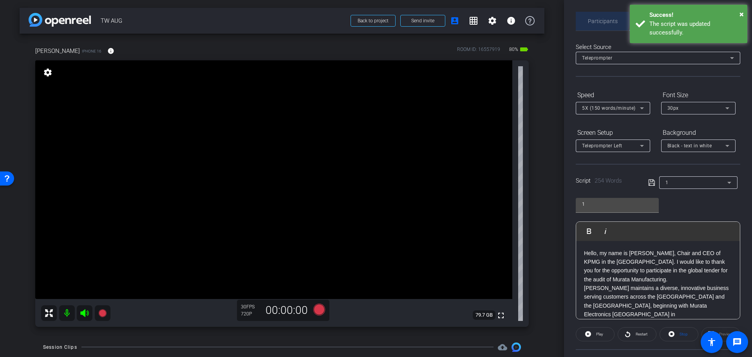
click at [601, 20] on span "Participants" at bounding box center [603, 20] width 30 height 5
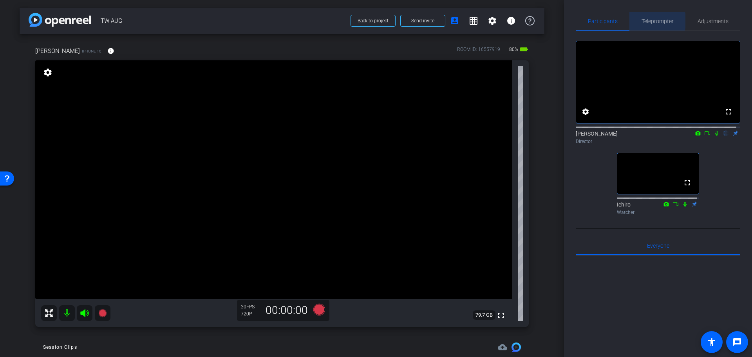
click at [651, 21] on span "Teleprompter" at bounding box center [657, 20] width 32 height 5
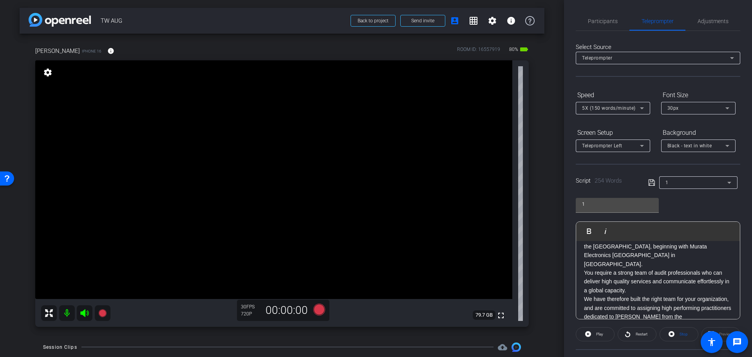
scroll to position [78, 0]
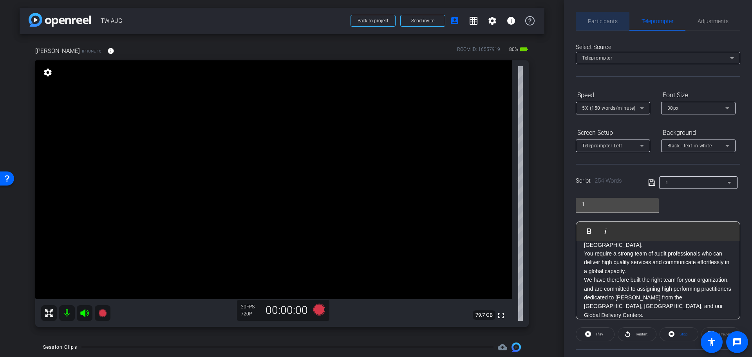
click at [602, 25] on span "Participants" at bounding box center [603, 21] width 30 height 19
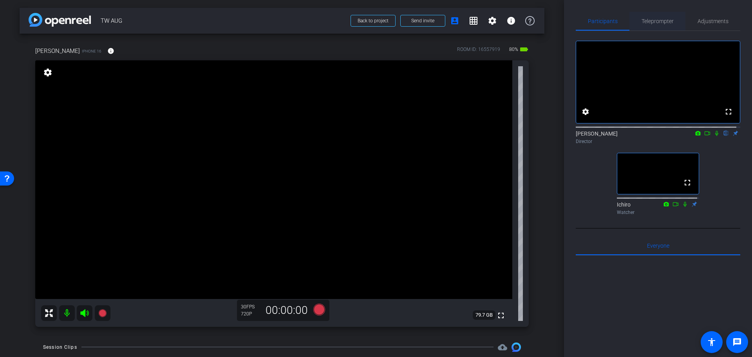
click at [649, 25] on span "Teleprompter" at bounding box center [657, 21] width 32 height 19
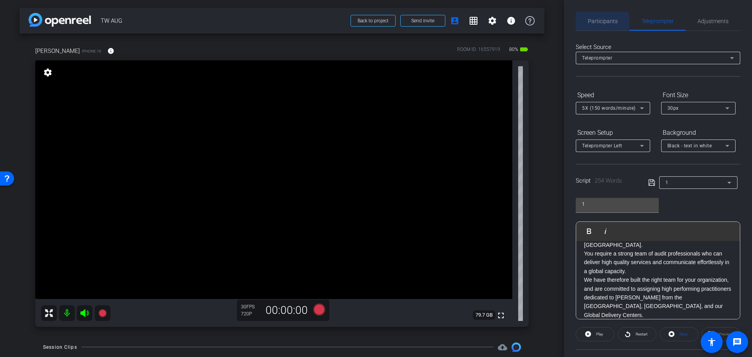
click at [594, 23] on span "Participants" at bounding box center [603, 20] width 30 height 5
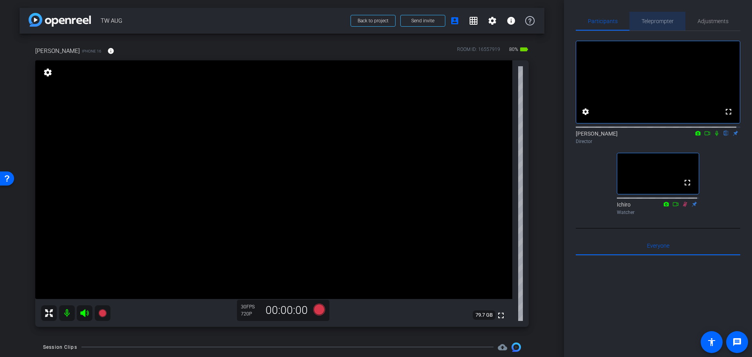
click at [660, 16] on span "Teleprompter" at bounding box center [657, 21] width 32 height 19
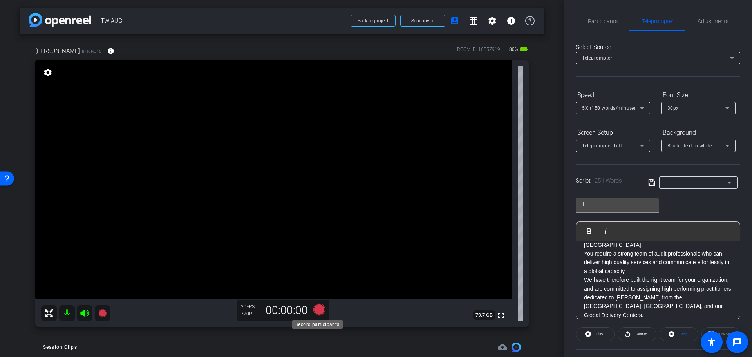
click at [312, 308] on icon at bounding box center [319, 309] width 19 height 14
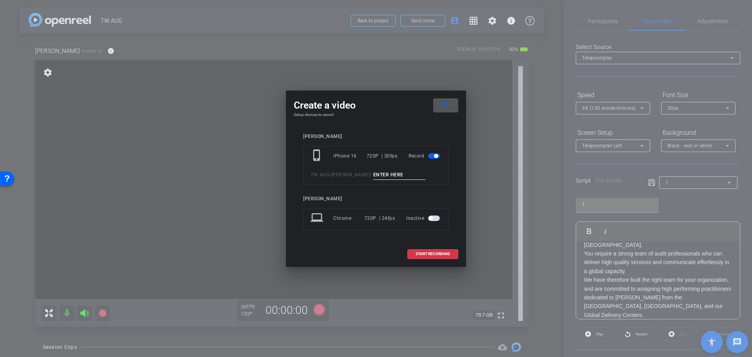
click at [373, 177] on input at bounding box center [399, 175] width 52 height 10
type input "1"
click at [430, 253] on span "START RECORDING" at bounding box center [432, 254] width 34 height 4
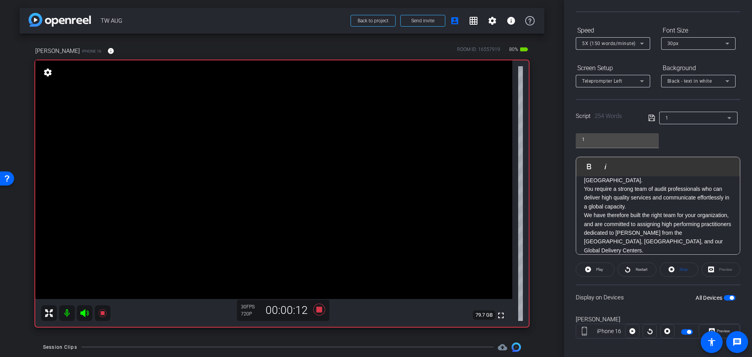
scroll to position [71, 0]
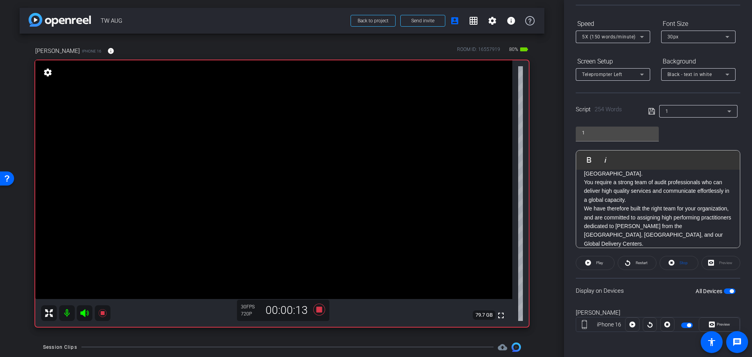
click at [730, 288] on span "button" at bounding box center [729, 290] width 12 height 5
click at [598, 261] on span "Play" at bounding box center [599, 262] width 7 height 4
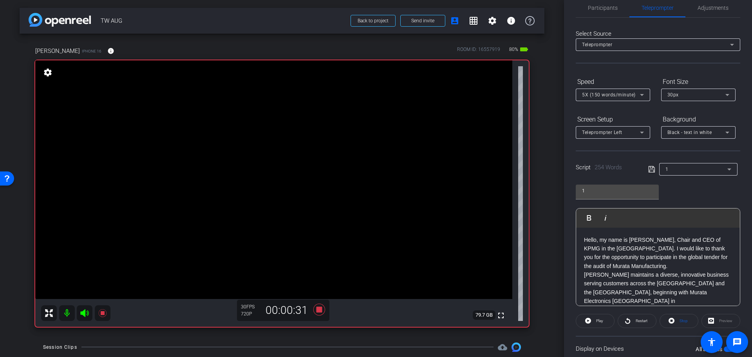
scroll to position [0, 0]
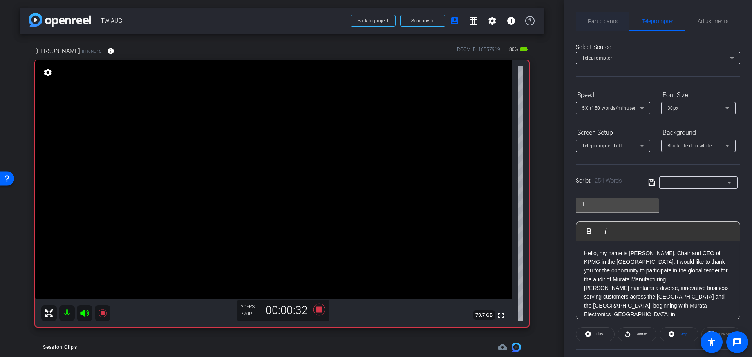
click at [608, 27] on span "Participants" at bounding box center [603, 21] width 30 height 19
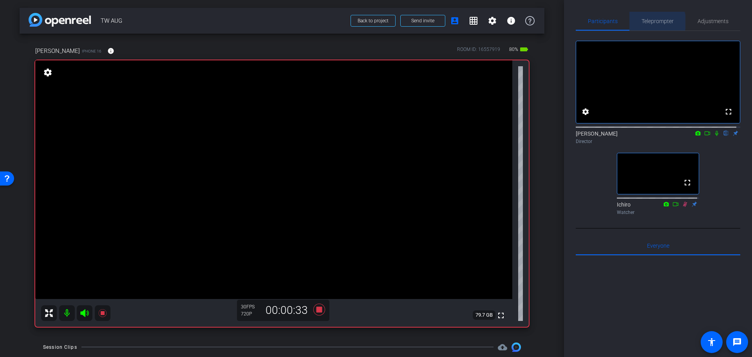
click at [653, 22] on span "Teleprompter" at bounding box center [657, 20] width 32 height 5
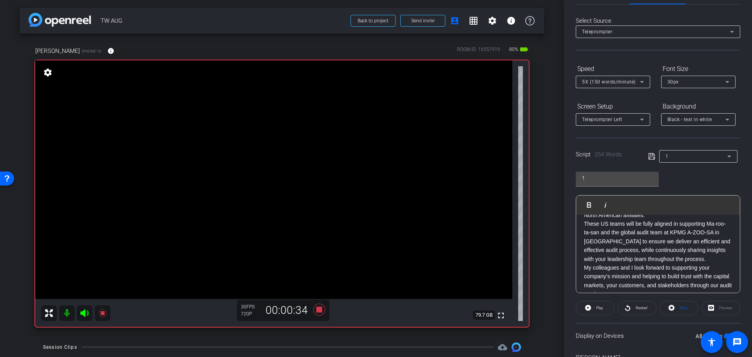
scroll to position [71, 0]
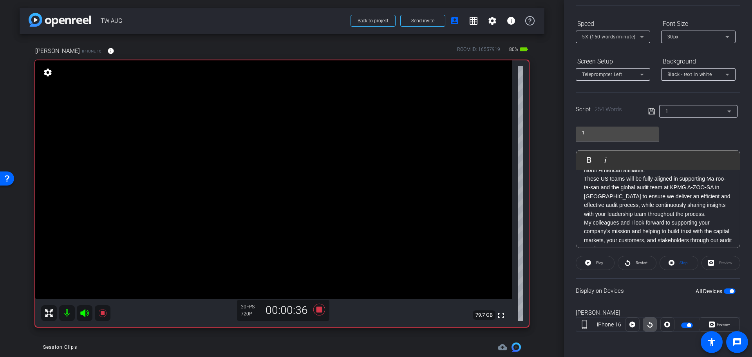
click at [649, 323] on icon at bounding box center [650, 324] width 6 height 12
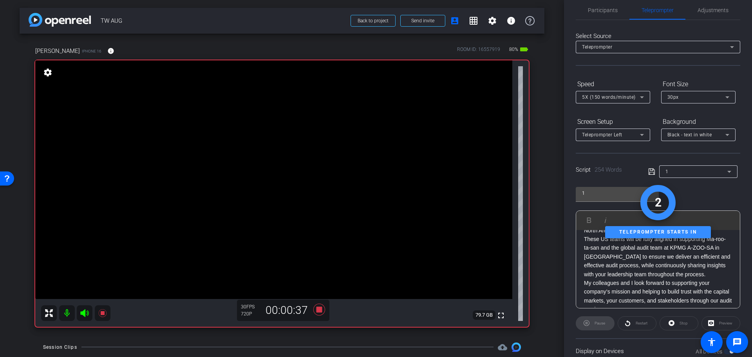
scroll to position [0, 0]
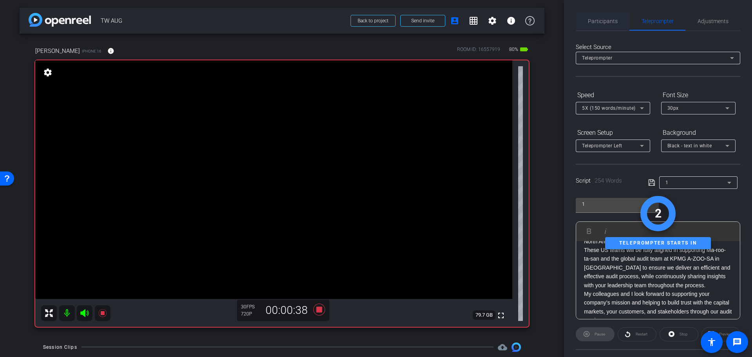
click at [602, 20] on span "Participants" at bounding box center [603, 20] width 30 height 5
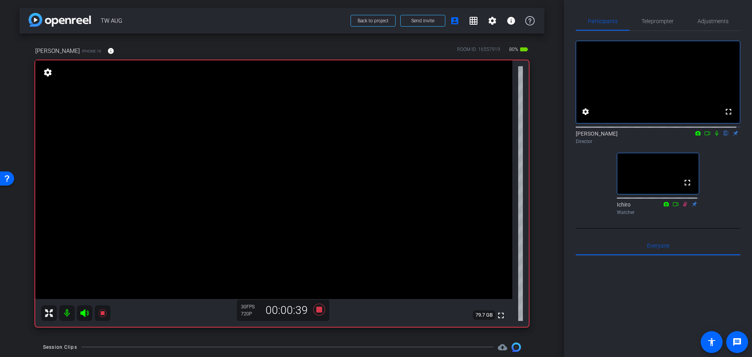
click at [713, 136] on icon at bounding box center [716, 132] width 6 height 5
click at [645, 18] on span "Teleprompter" at bounding box center [657, 20] width 32 height 5
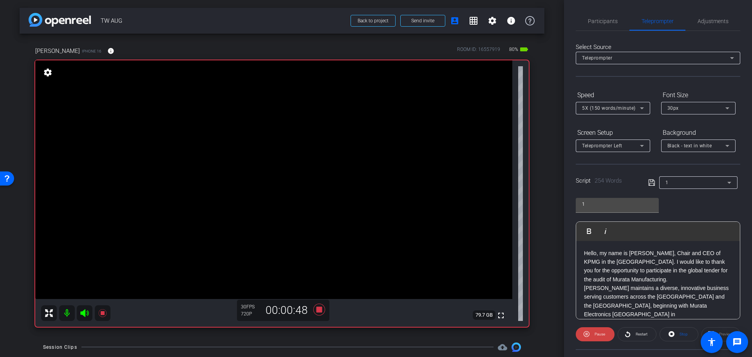
click at [643, 271] on p "Hello, my name is [PERSON_NAME], Chair and CEO of KPMG in the [GEOGRAPHIC_DATA]…" at bounding box center [658, 266] width 148 height 35
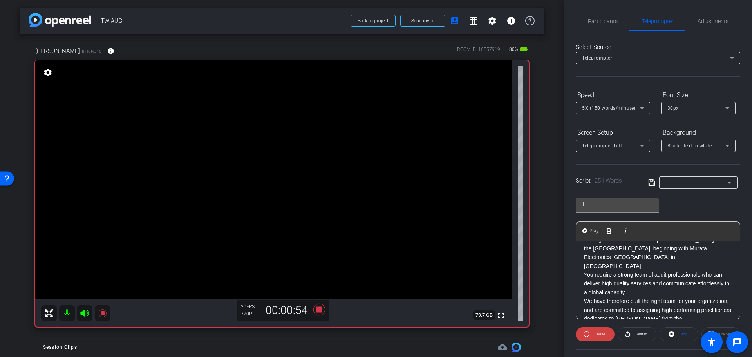
scroll to position [78, 0]
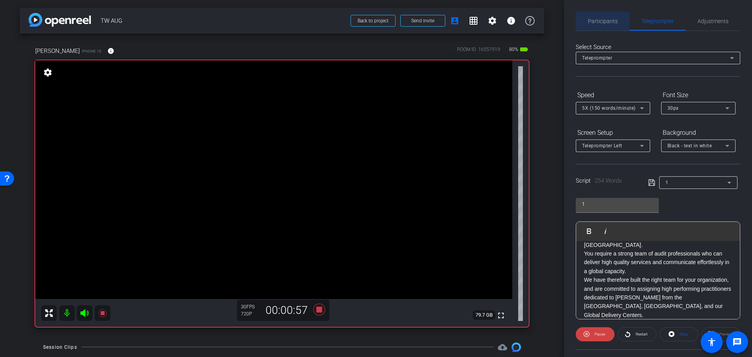
click at [610, 25] on span "Participants" at bounding box center [603, 21] width 30 height 19
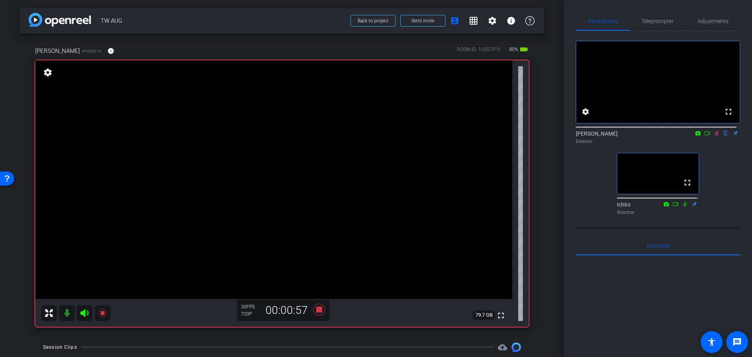
click at [713, 136] on icon at bounding box center [716, 132] width 6 height 5
click at [653, 20] on span "Teleprompter" at bounding box center [657, 20] width 32 height 5
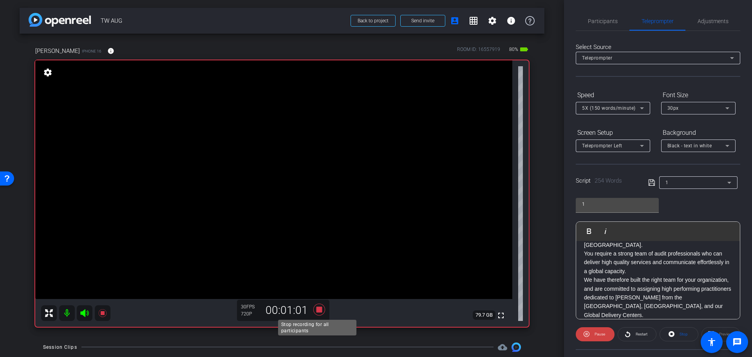
click at [318, 307] on icon at bounding box center [319, 309] width 12 height 12
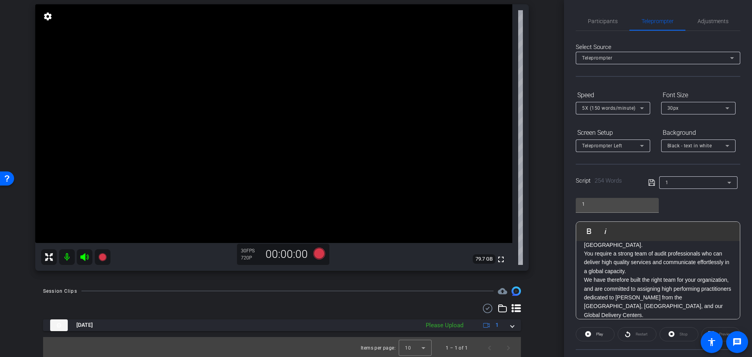
scroll to position [58, 0]
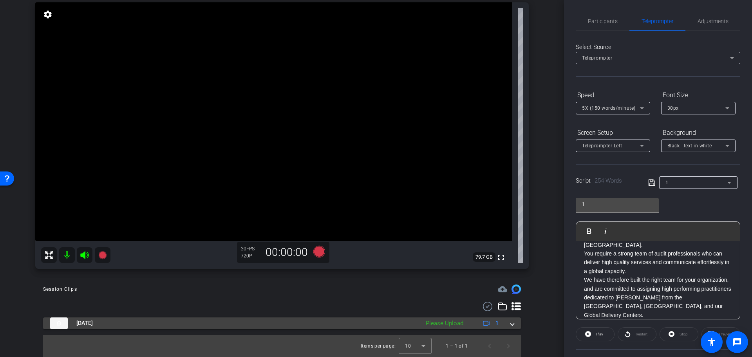
click at [510, 324] on span at bounding box center [511, 323] width 3 height 8
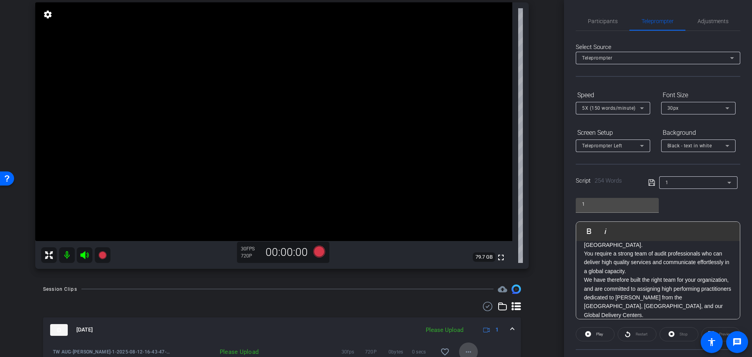
click at [468, 349] on mat-icon "more_horiz" at bounding box center [467, 351] width 9 height 9
click at [481, 335] on span "Delete clip" at bounding box center [477, 334] width 31 height 9
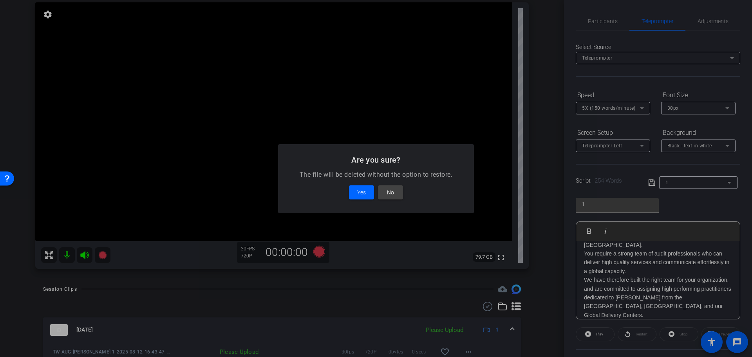
scroll to position [62, 0]
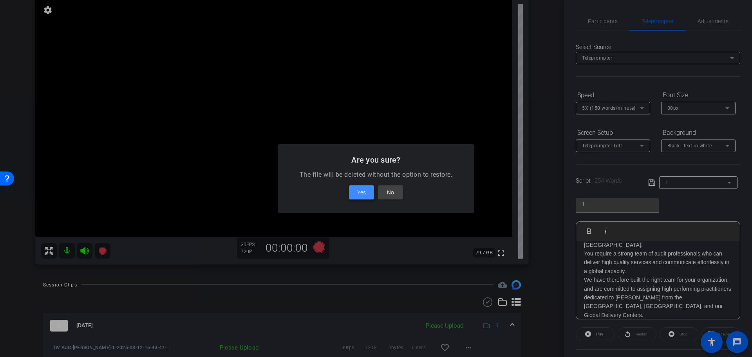
click at [365, 188] on span "Yes" at bounding box center [361, 192] width 9 height 9
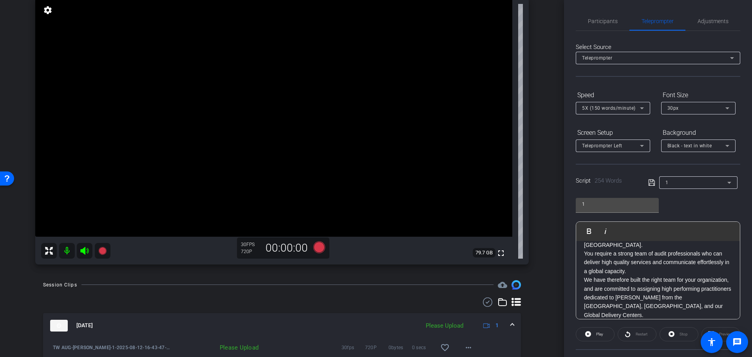
scroll to position [40, 0]
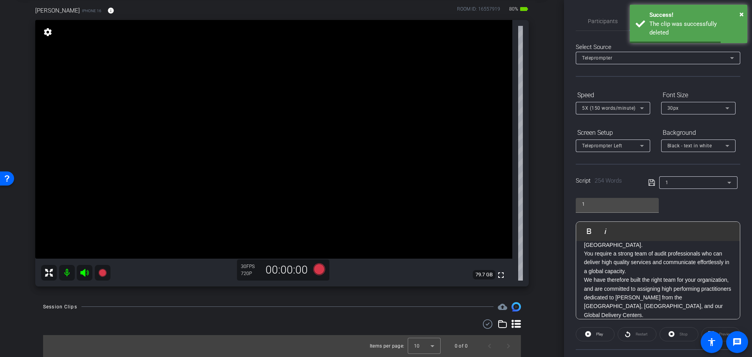
click at [544, 150] on div "arrow_back TW AUG Back to project Send invite account_box grid_on settings info…" at bounding box center [282, 138] width 564 height 357
click at [597, 27] on span "Participants" at bounding box center [603, 21] width 30 height 19
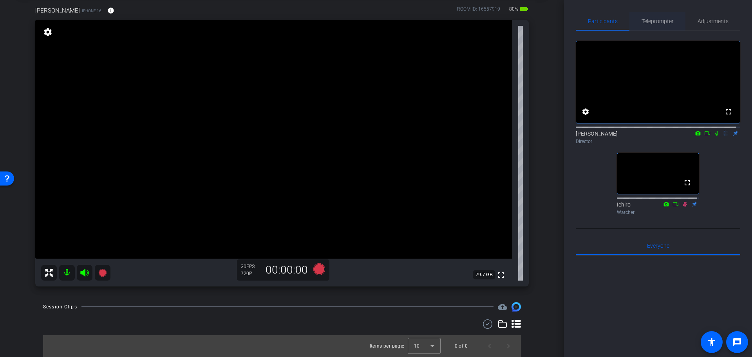
click at [651, 22] on span "Teleprompter" at bounding box center [657, 20] width 32 height 5
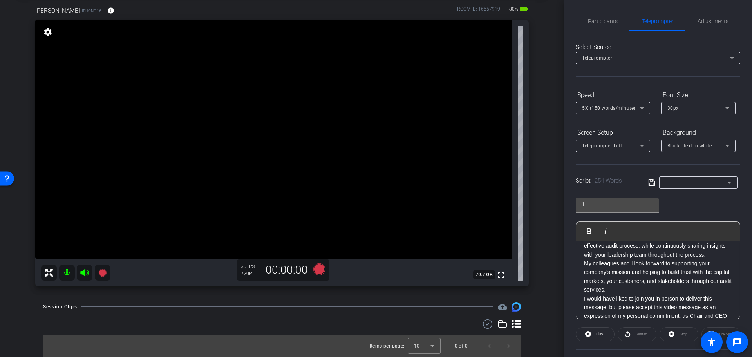
scroll to position [71, 0]
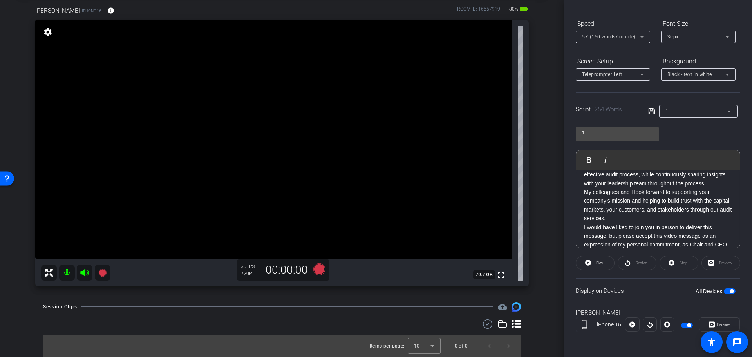
click at [633, 256] on div "Restart" at bounding box center [636, 263] width 39 height 14
click at [647, 323] on div at bounding box center [649, 324] width 14 height 14
click at [597, 257] on span "Play" at bounding box center [598, 262] width 9 height 11
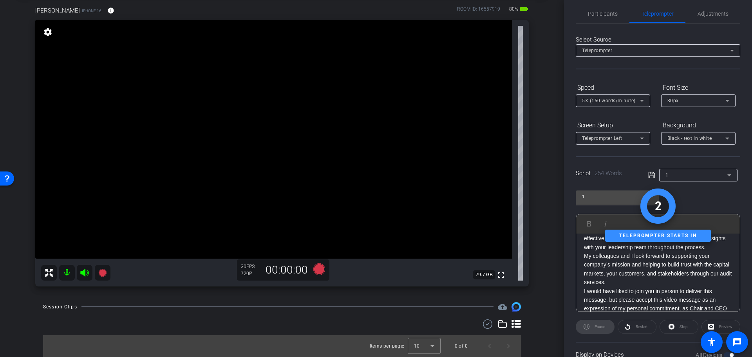
scroll to position [0, 0]
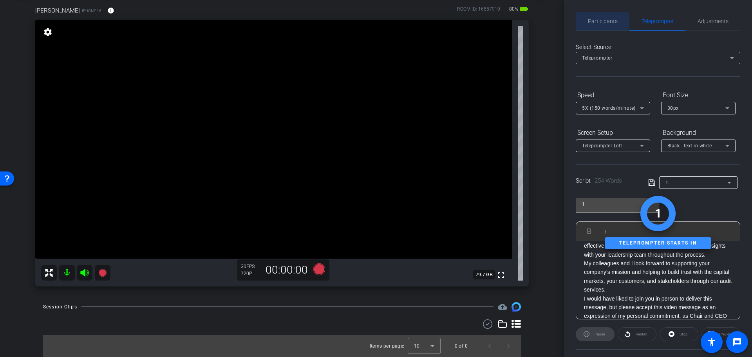
click at [599, 21] on span "Participants" at bounding box center [603, 20] width 30 height 5
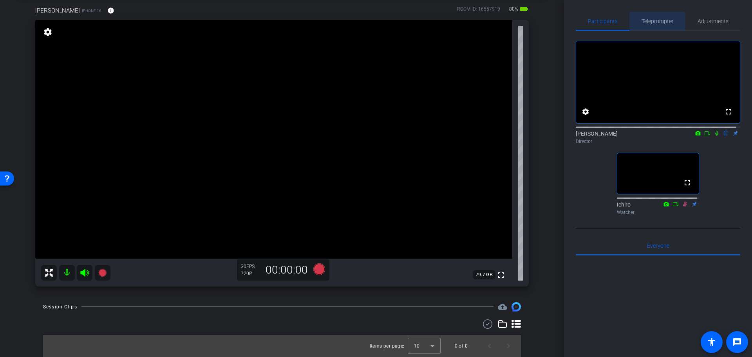
click at [644, 24] on span "Teleprompter" at bounding box center [657, 20] width 32 height 5
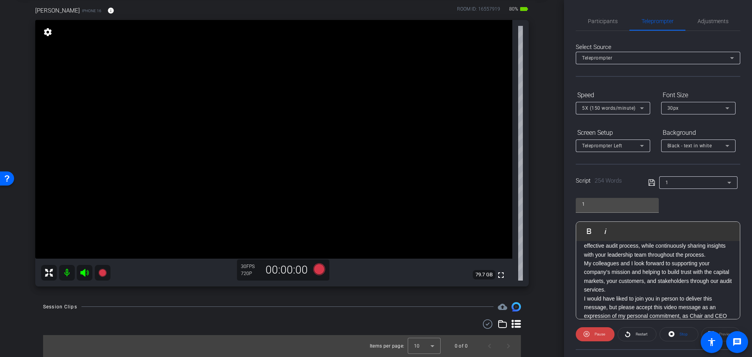
click at [651, 294] on p "I would have liked to join you in person to deliver this message, but please ac…" at bounding box center [658, 311] width 148 height 35
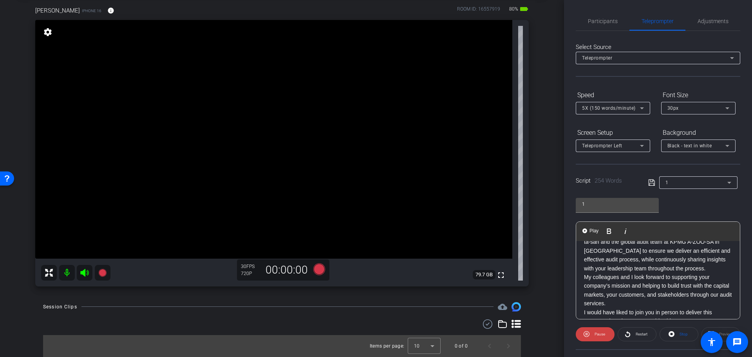
scroll to position [226, 0]
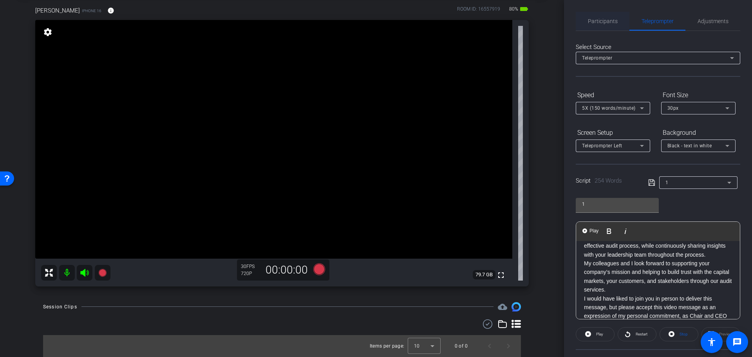
click at [599, 18] on span "Participants" at bounding box center [603, 20] width 30 height 5
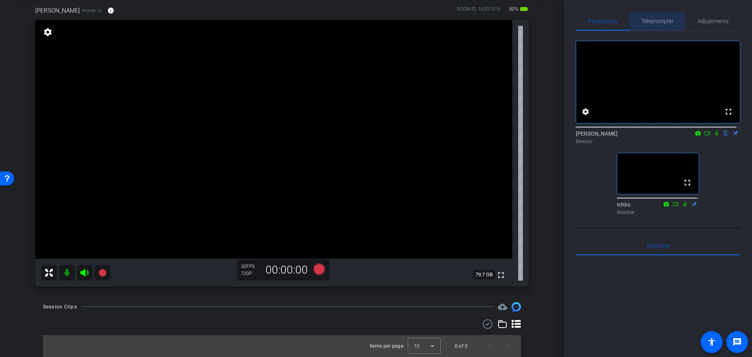
click at [670, 22] on span "Teleprompter" at bounding box center [657, 20] width 32 height 5
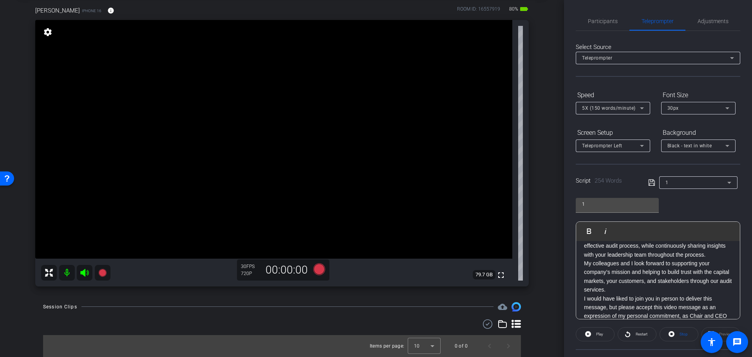
click at [633, 259] on p "My colleagues and I look forward to supporting your company’s mission and helpi…" at bounding box center [658, 276] width 148 height 35
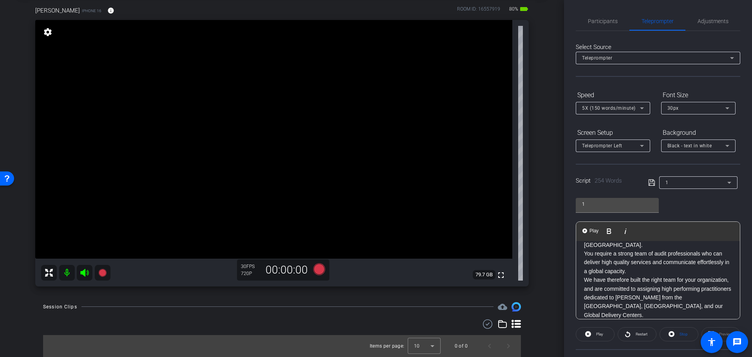
scroll to position [117, 0]
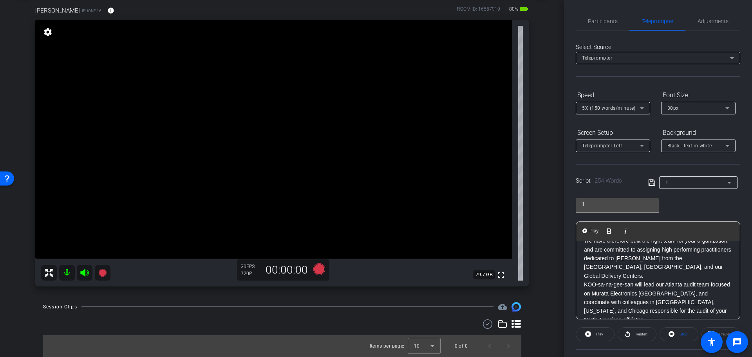
click at [610, 280] on p "KOO-sa-na-gee-san will lead our Atlanta audit team focused on Murata Electronic…" at bounding box center [658, 302] width 148 height 44
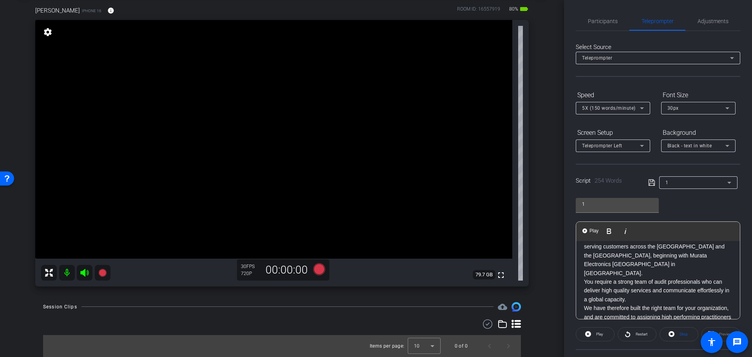
scroll to position [0, 0]
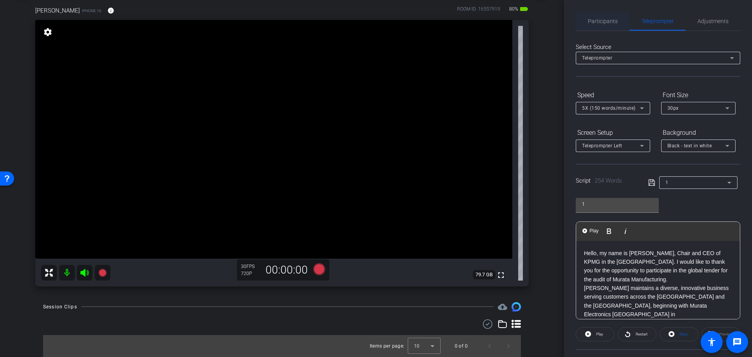
click at [609, 21] on span "Participants" at bounding box center [603, 20] width 30 height 5
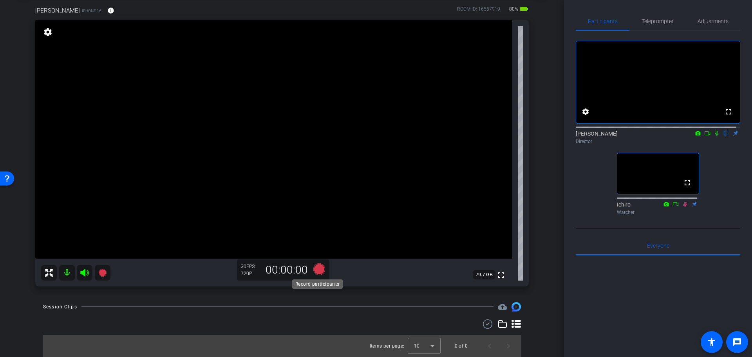
click at [319, 270] on icon at bounding box center [319, 269] width 12 height 12
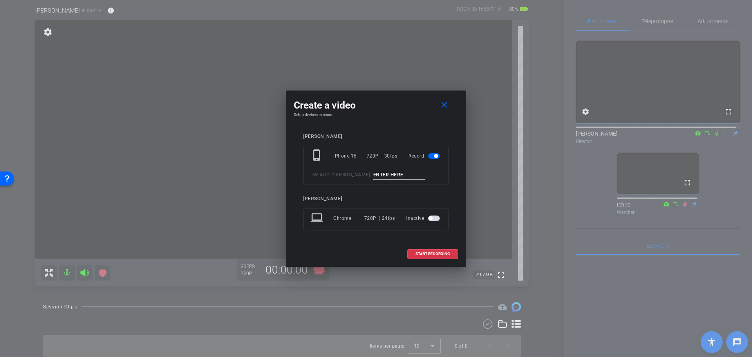
click at [373, 177] on input at bounding box center [399, 175] width 52 height 10
type input "2"
click at [432, 252] on span "START RECORDING" at bounding box center [432, 254] width 34 height 4
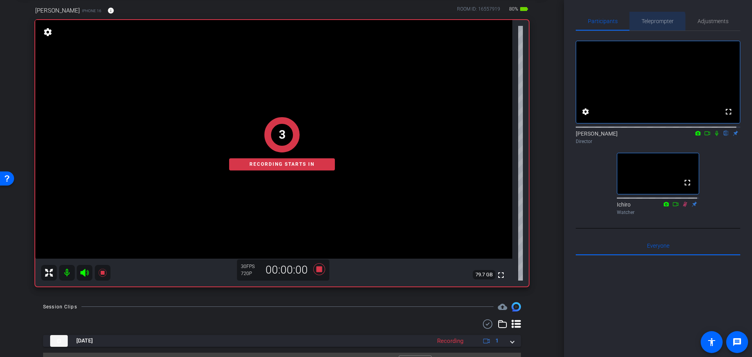
click at [654, 23] on span "Teleprompter" at bounding box center [657, 20] width 32 height 5
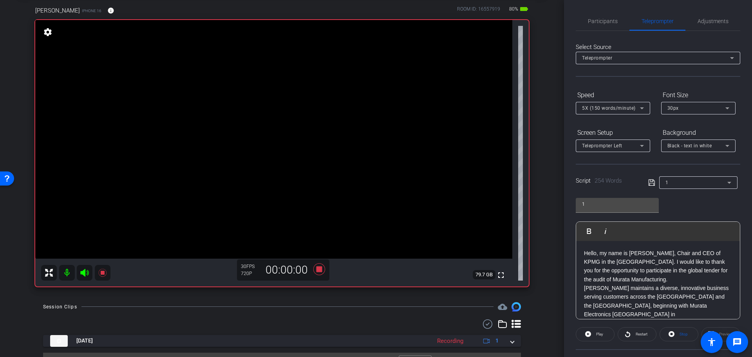
scroll to position [71, 0]
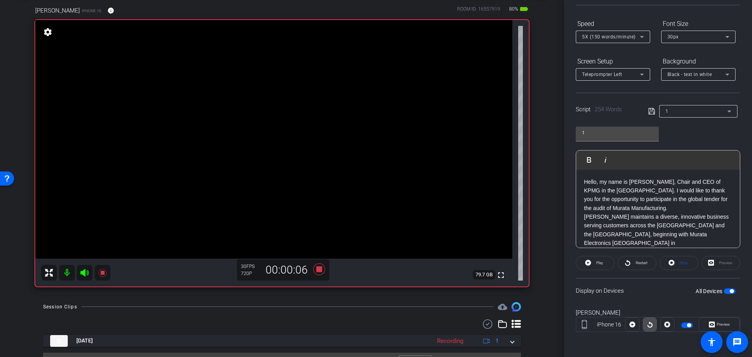
click at [649, 324] on icon at bounding box center [650, 324] width 6 height 12
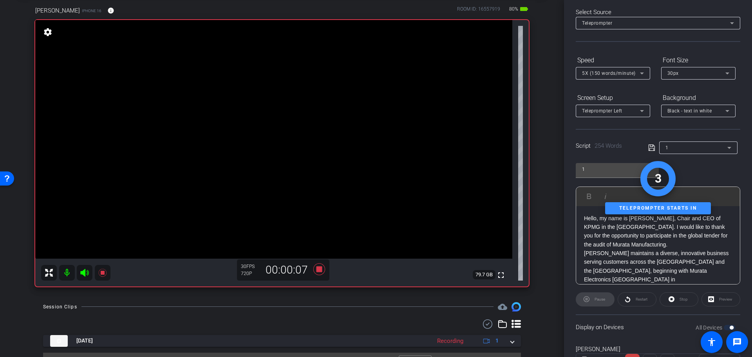
scroll to position [0, 0]
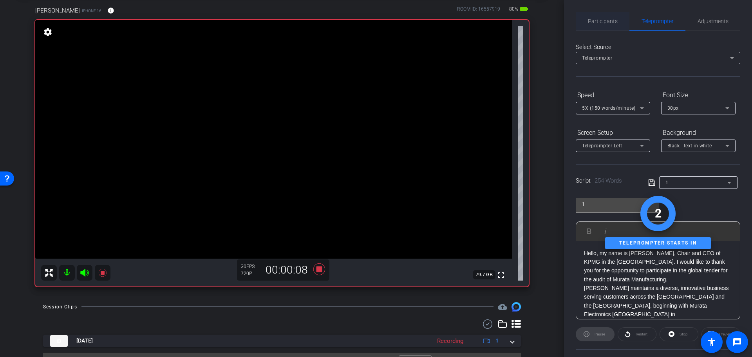
click at [606, 18] on span "Participants" at bounding box center [603, 20] width 30 height 5
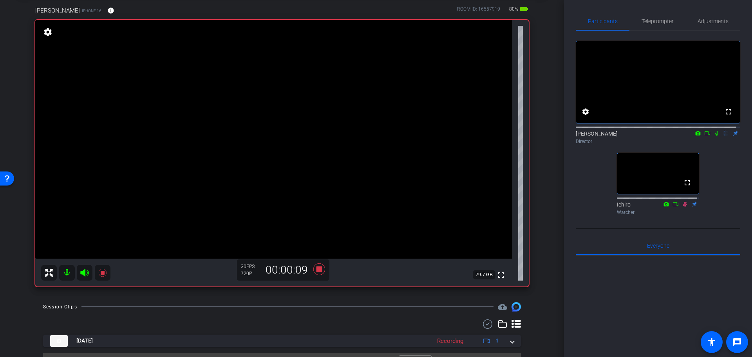
click at [713, 136] on icon at bounding box center [716, 132] width 6 height 5
click at [657, 22] on span "Teleprompter" at bounding box center [657, 20] width 32 height 5
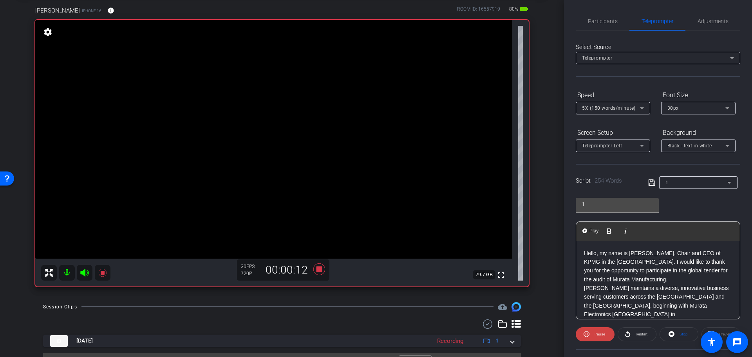
click at [639, 254] on p "Hello, my name is [PERSON_NAME], Chair and CEO of KPMG in the [GEOGRAPHIC_DATA]…" at bounding box center [658, 266] width 148 height 35
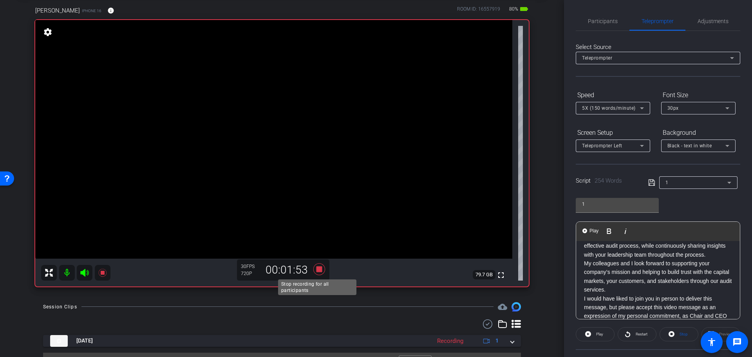
click at [317, 266] on icon at bounding box center [319, 269] width 12 height 12
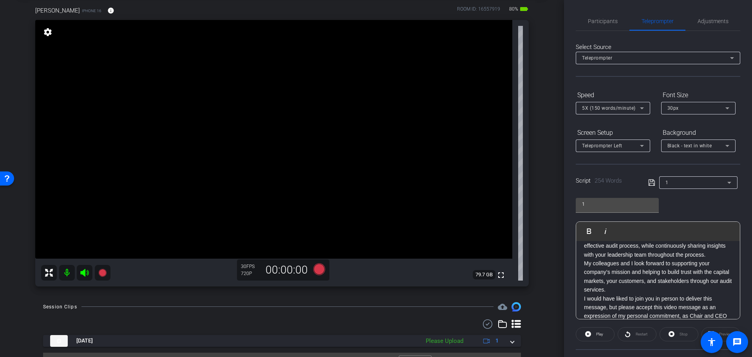
scroll to position [58, 0]
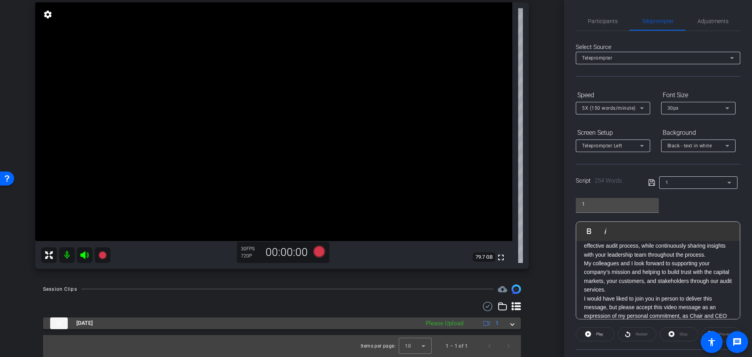
click at [505, 323] on div "[DATE] Please Upload 1" at bounding box center [280, 323] width 460 height 12
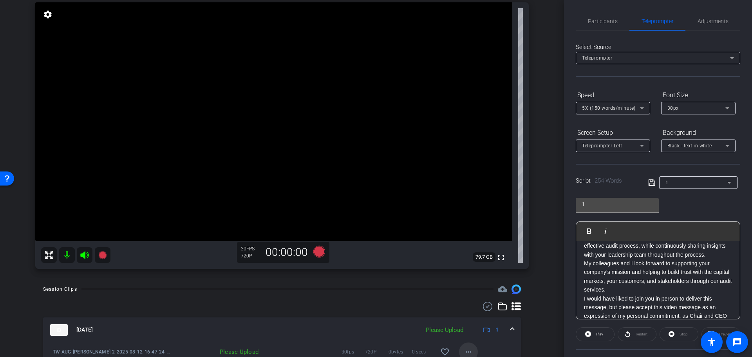
click at [464, 345] on span at bounding box center [468, 351] width 19 height 19
click at [472, 319] on span "Upload" at bounding box center [477, 315] width 31 height 9
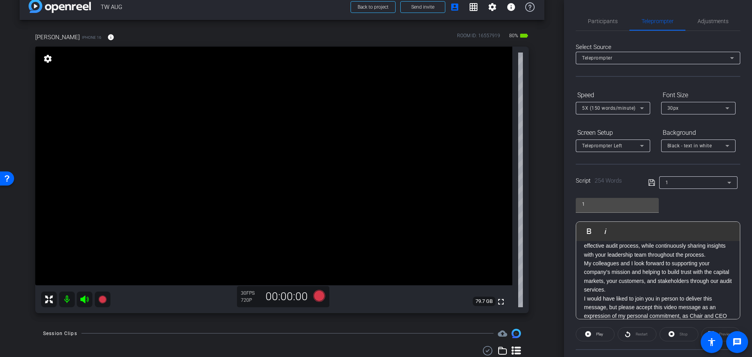
scroll to position [0, 0]
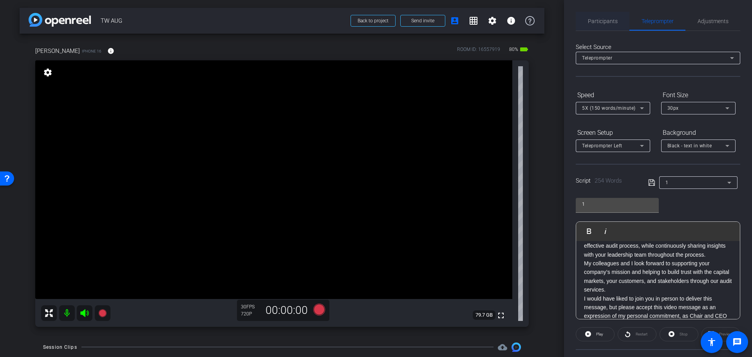
click at [606, 23] on span "Participants" at bounding box center [603, 20] width 30 height 5
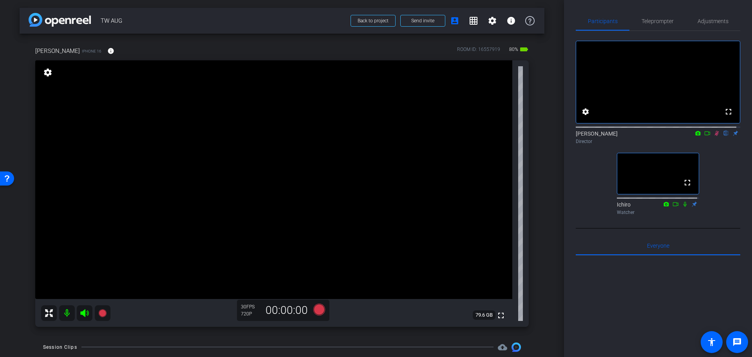
click at [713, 136] on icon at bounding box center [716, 132] width 6 height 5
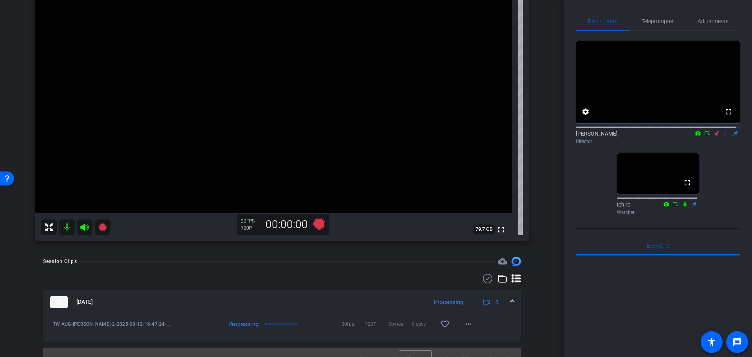
scroll to position [98, 0]
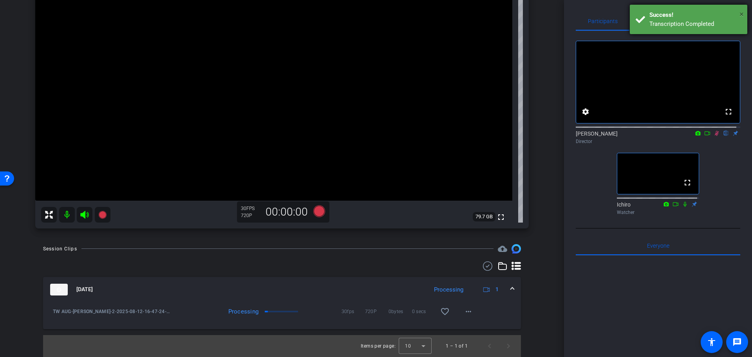
click at [739, 14] on span "×" at bounding box center [741, 13] width 4 height 9
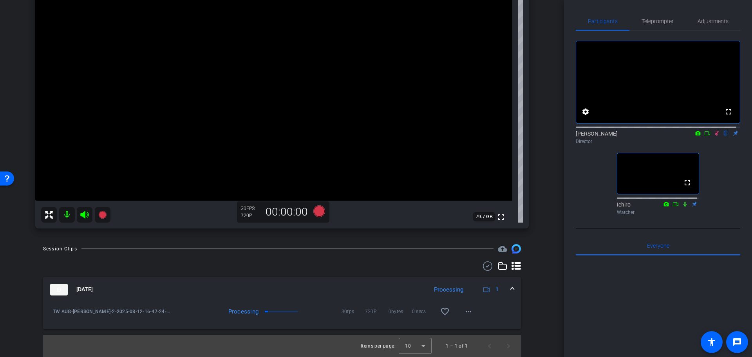
click at [714, 136] on icon at bounding box center [716, 133] width 4 height 5
click at [463, 309] on mat-icon "more_horiz" at bounding box center [467, 311] width 9 height 9
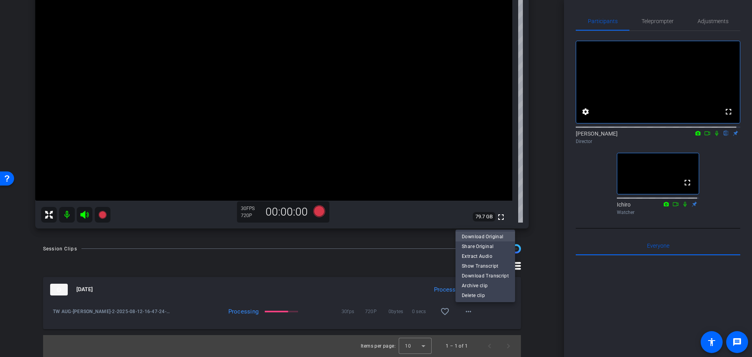
click at [486, 236] on span "Download Original" at bounding box center [485, 235] width 47 height 9
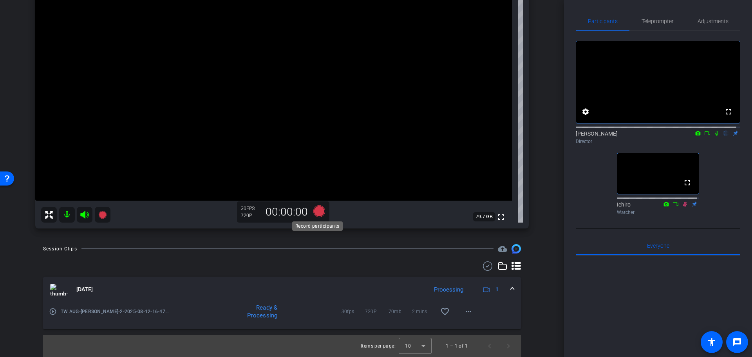
click at [318, 212] on icon at bounding box center [319, 211] width 12 height 12
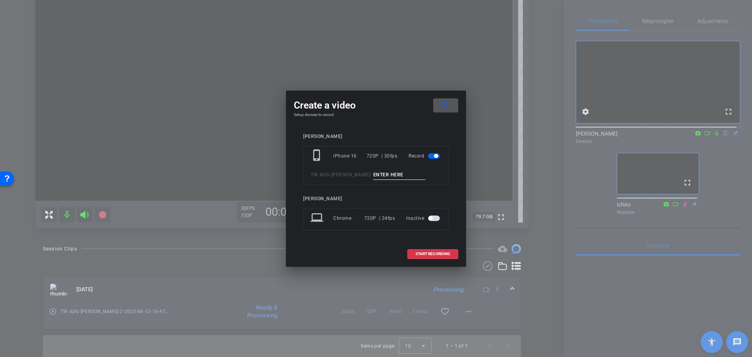
click at [373, 175] on input at bounding box center [399, 175] width 52 height 10
type input "3"
click at [435, 252] on span "START RECORDING" at bounding box center [432, 254] width 34 height 4
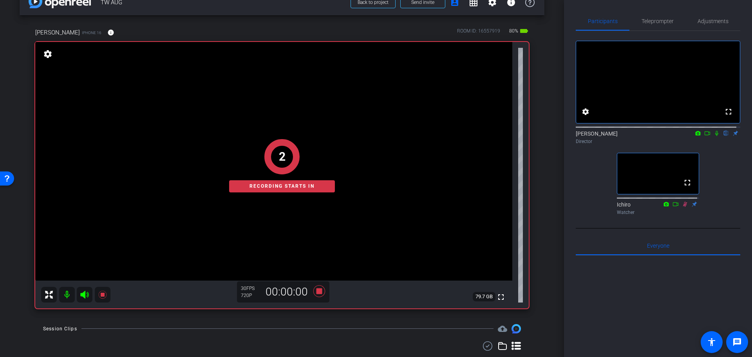
scroll to position [0, 0]
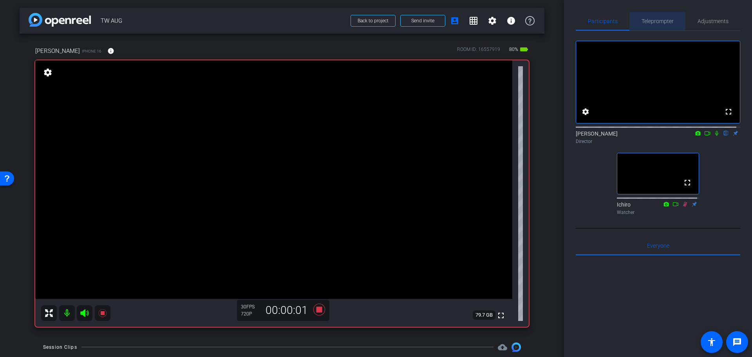
click at [649, 19] on span "Teleprompter" at bounding box center [657, 20] width 32 height 5
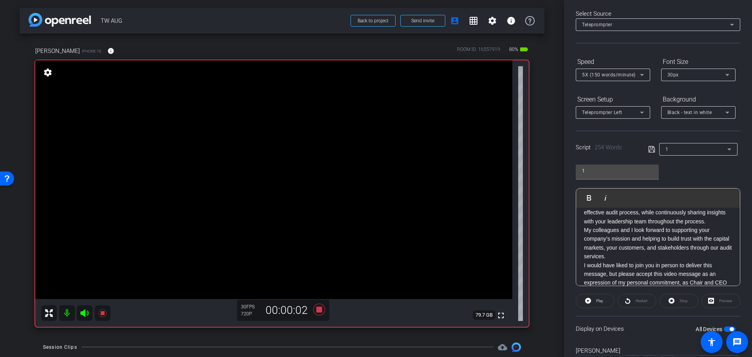
scroll to position [71, 0]
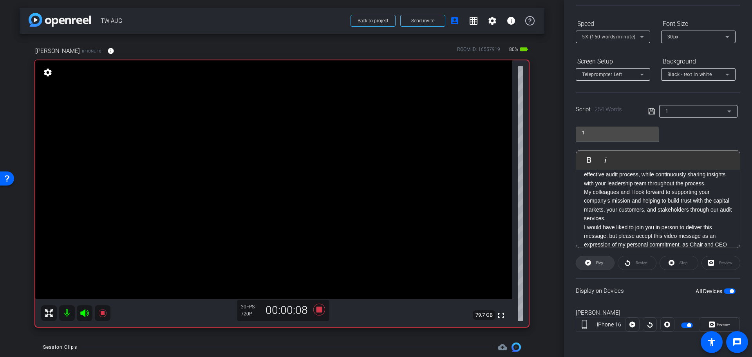
click at [604, 266] on span at bounding box center [595, 262] width 38 height 19
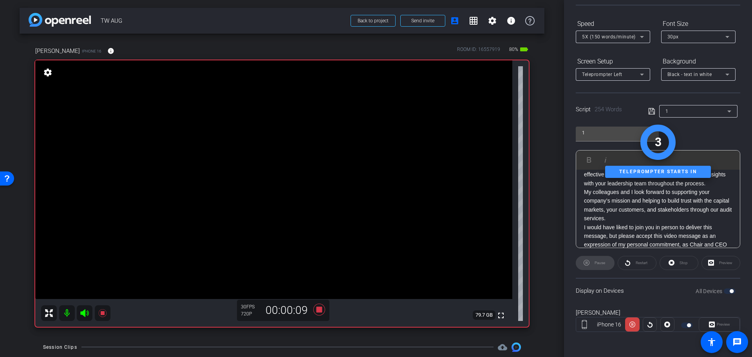
scroll to position [0, 0]
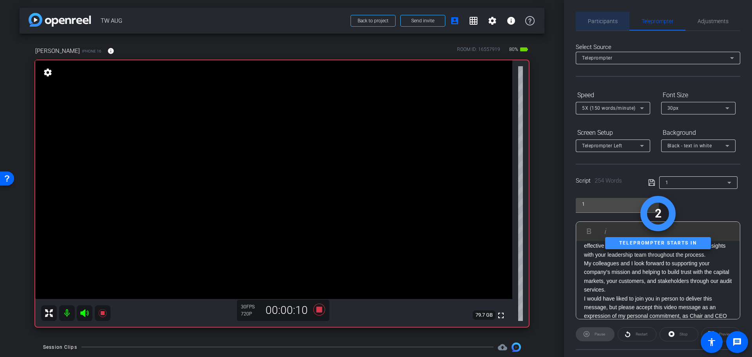
click at [609, 20] on span "Participants" at bounding box center [603, 20] width 30 height 5
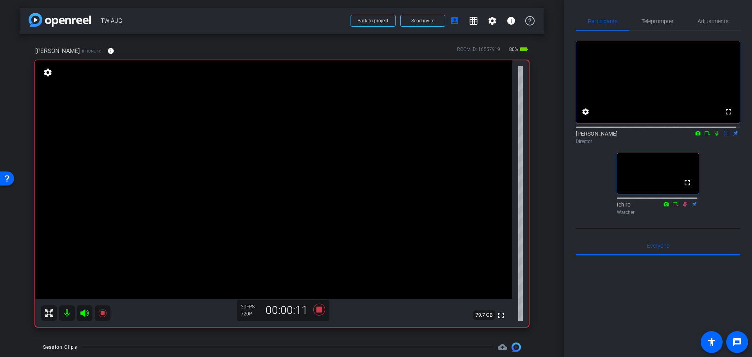
click at [713, 136] on icon at bounding box center [716, 132] width 6 height 5
click at [653, 25] on span "Teleprompter" at bounding box center [657, 21] width 32 height 19
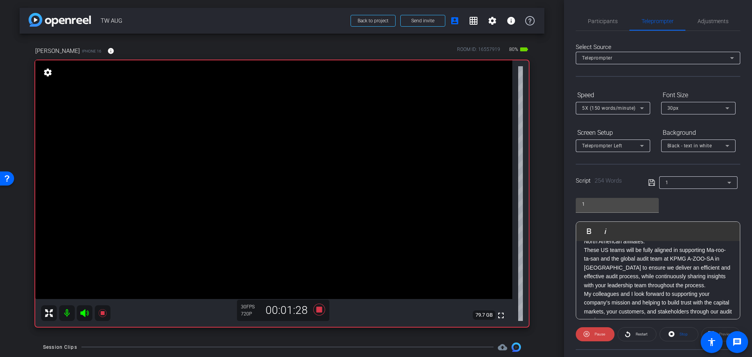
scroll to position [226, 0]
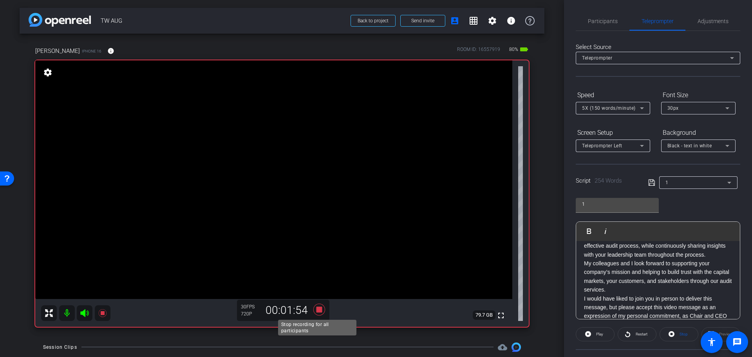
click at [317, 310] on icon at bounding box center [319, 309] width 12 height 12
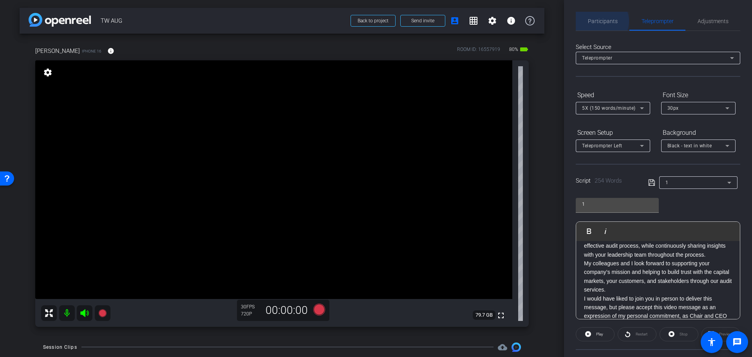
click at [600, 21] on span "Participants" at bounding box center [603, 20] width 30 height 5
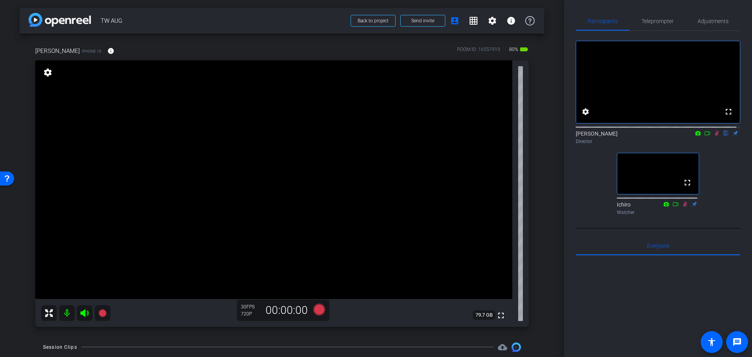
click at [714, 136] on icon at bounding box center [716, 133] width 4 height 5
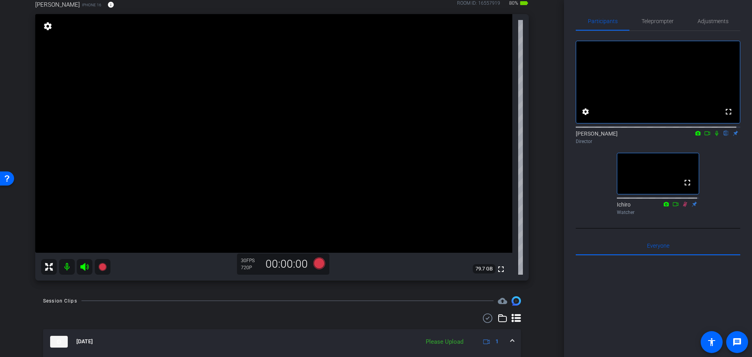
scroll to position [116, 0]
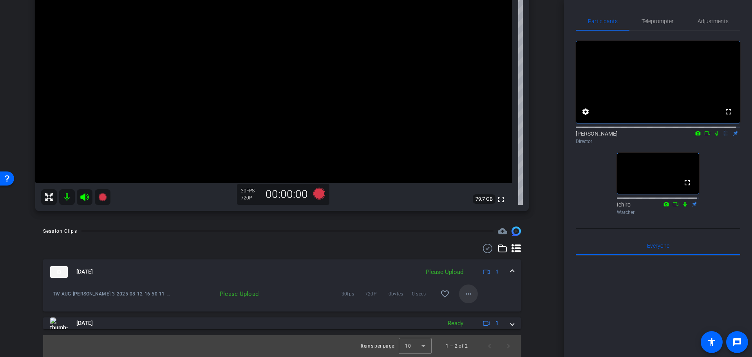
click at [467, 295] on mat-icon "more_horiz" at bounding box center [467, 293] width 9 height 9
click at [476, 309] on span "Upload" at bounding box center [477, 309] width 31 height 9
click at [465, 291] on mat-icon "more_horiz" at bounding box center [467, 293] width 9 height 9
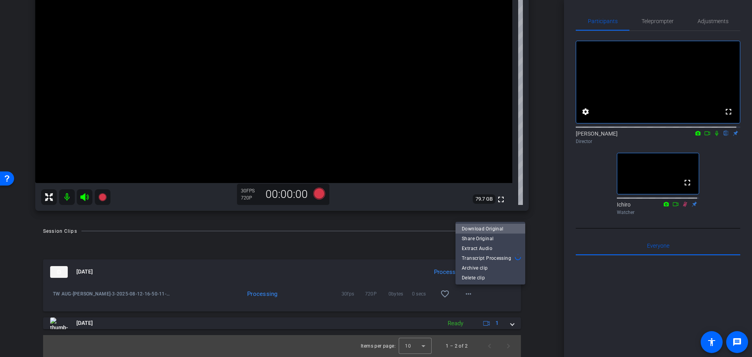
click at [493, 230] on span "Download Original" at bounding box center [490, 228] width 57 height 9
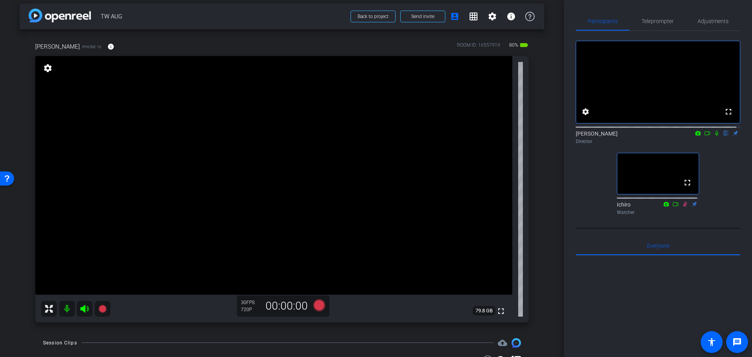
scroll to position [0, 0]
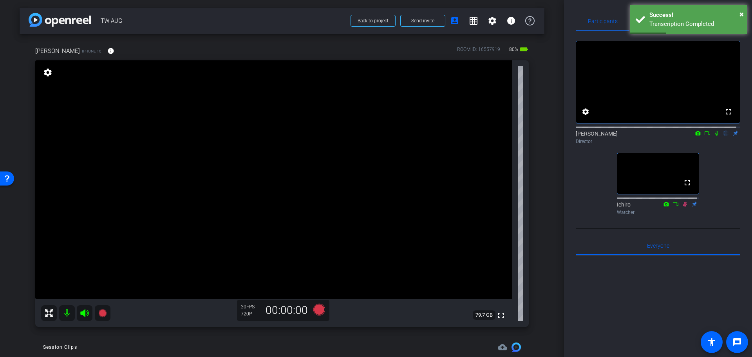
click at [596, 168] on div "fullscreen settings [PERSON_NAME] flip Director fullscreen Ichiro Watcher" at bounding box center [657, 124] width 164 height 187
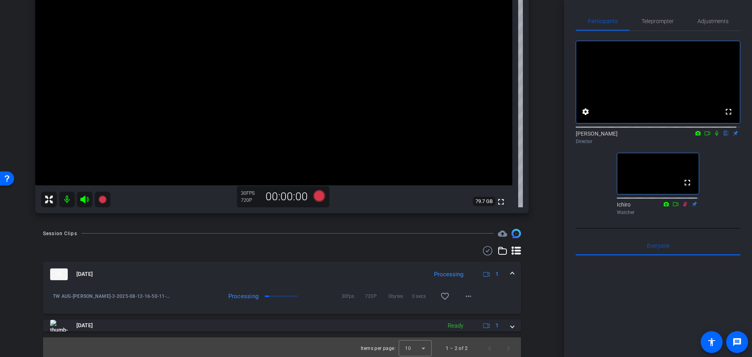
scroll to position [116, 0]
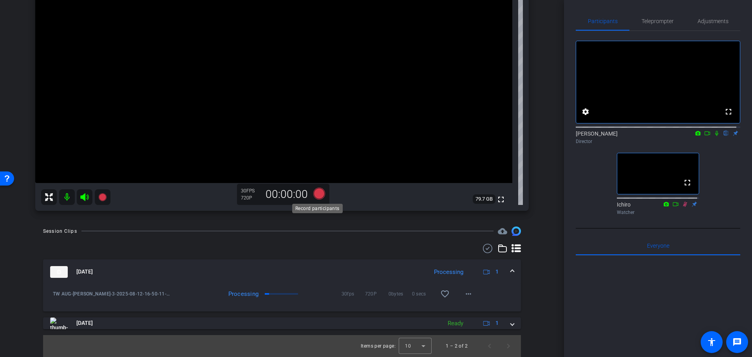
click at [313, 195] on icon at bounding box center [319, 193] width 12 height 12
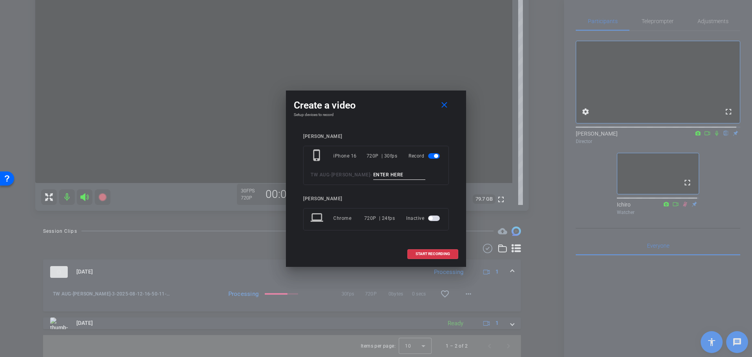
click at [373, 172] on input at bounding box center [399, 175] width 52 height 10
type input "4"
click at [433, 255] on span "START RECORDING" at bounding box center [432, 254] width 34 height 4
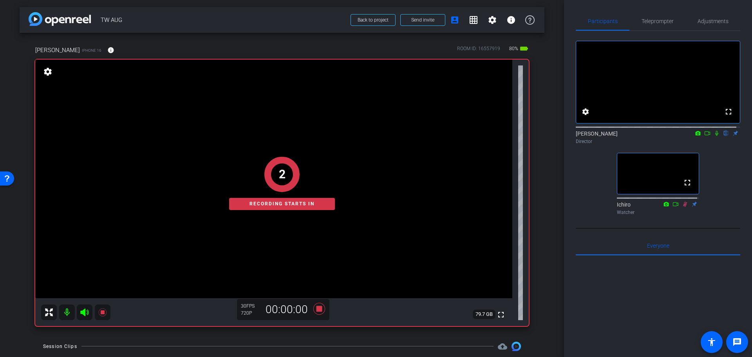
scroll to position [0, 0]
click at [650, 18] on span "Teleprompter" at bounding box center [657, 20] width 32 height 5
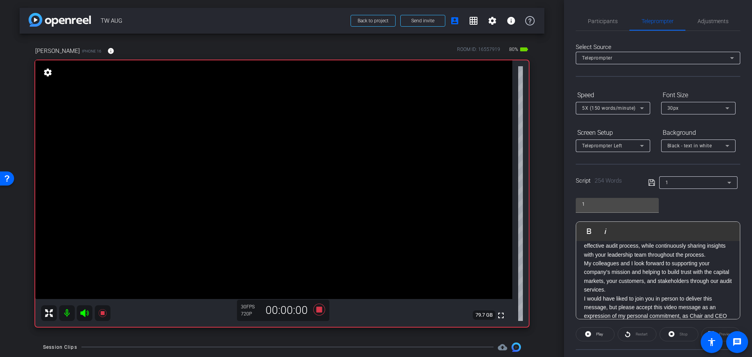
scroll to position [71, 0]
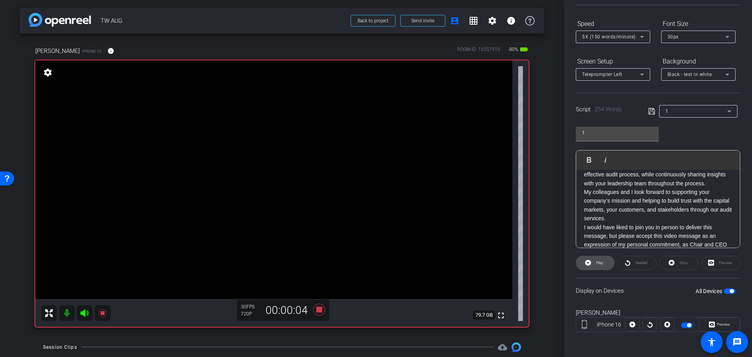
click at [603, 261] on span at bounding box center [595, 262] width 38 height 19
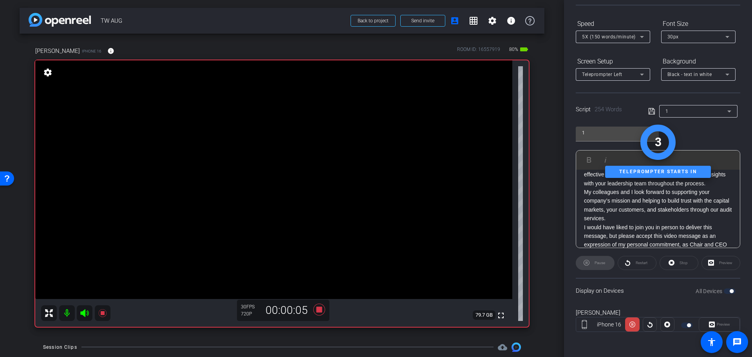
scroll to position [0, 0]
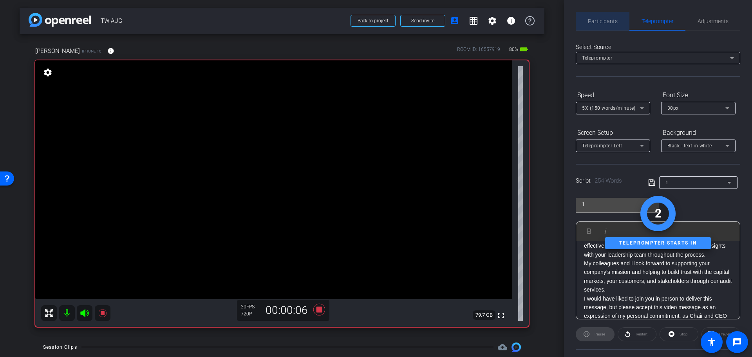
click at [618, 19] on div "Participants" at bounding box center [602, 21] width 54 height 19
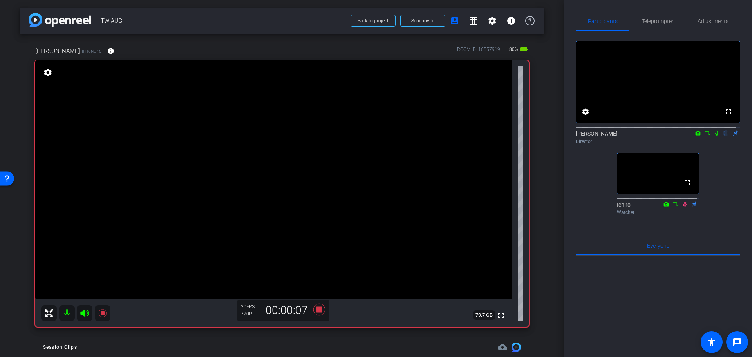
click at [714, 136] on icon at bounding box center [716, 132] width 6 height 5
click at [669, 25] on span "Teleprompter" at bounding box center [657, 21] width 32 height 19
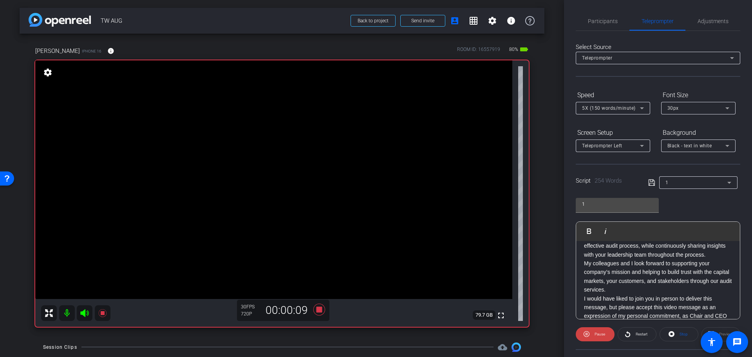
click at [627, 259] on p "My colleagues and I look forward to supporting your company’s mission and helpi…" at bounding box center [658, 276] width 148 height 35
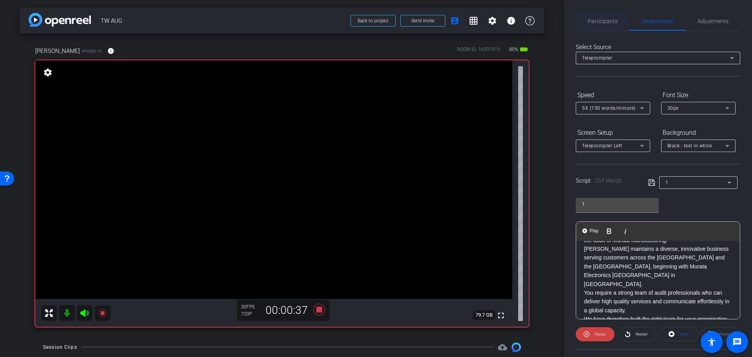
click at [597, 23] on span "Participants" at bounding box center [603, 20] width 30 height 5
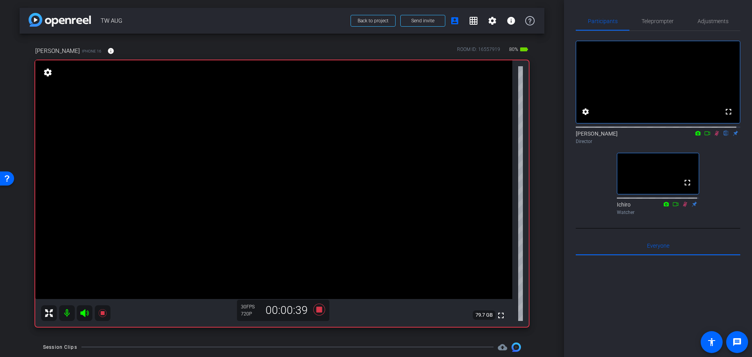
click at [713, 136] on icon at bounding box center [716, 132] width 6 height 5
click at [653, 20] on span "Teleprompter" at bounding box center [657, 20] width 32 height 5
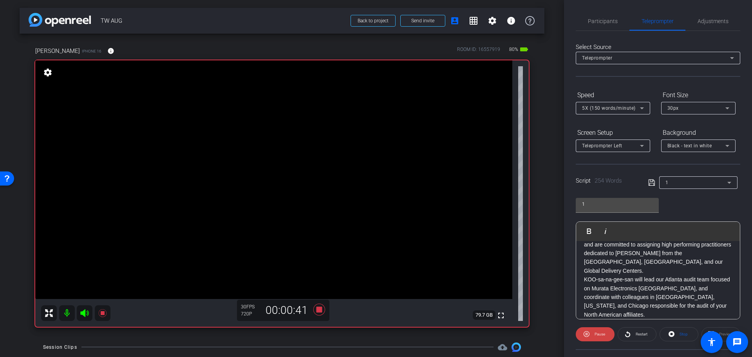
scroll to position [157, 0]
click at [639, 329] on span "Restart" at bounding box center [640, 333] width 14 height 11
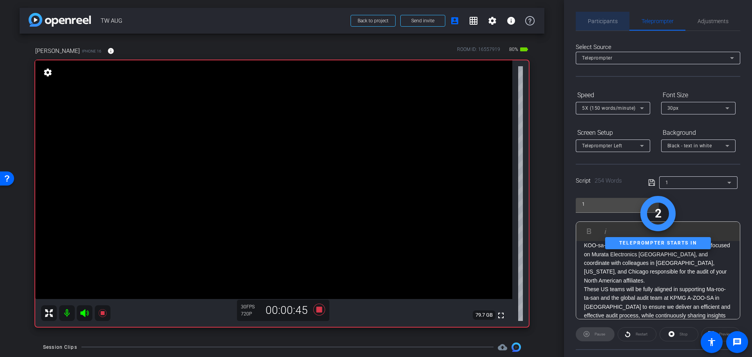
click at [605, 15] on span "Participants" at bounding box center [603, 21] width 30 height 19
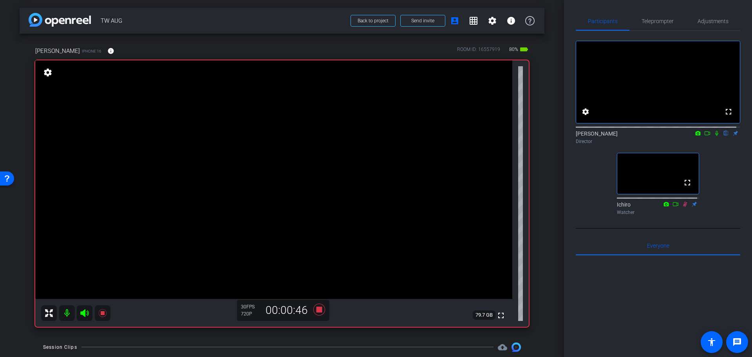
click at [715, 136] on icon at bounding box center [716, 133] width 3 height 5
click at [654, 25] on span "Teleprompter" at bounding box center [657, 21] width 32 height 19
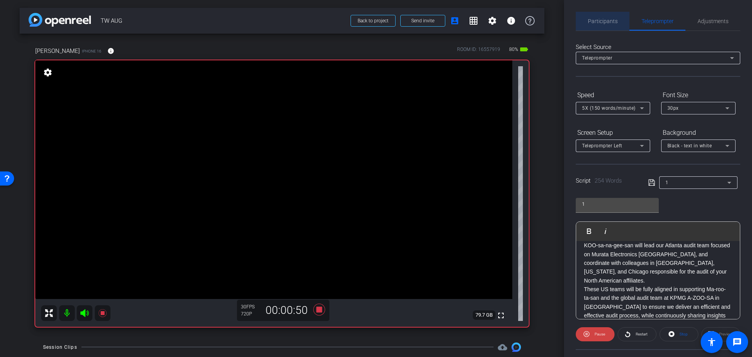
click at [606, 19] on span "Participants" at bounding box center [603, 20] width 30 height 5
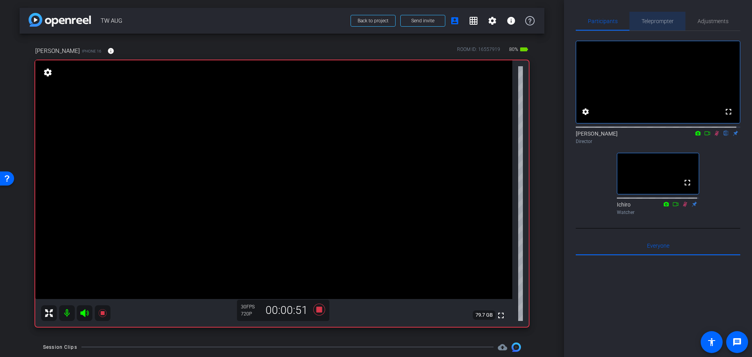
click at [656, 20] on span "Teleprompter" at bounding box center [657, 20] width 32 height 5
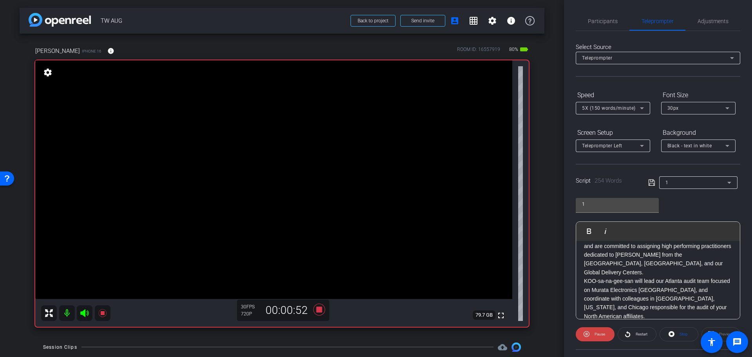
scroll to position [0, 0]
click at [672, 284] on p "[PERSON_NAME] maintains a diverse, innovative business serving customers across…" at bounding box center [658, 305] width 148 height 44
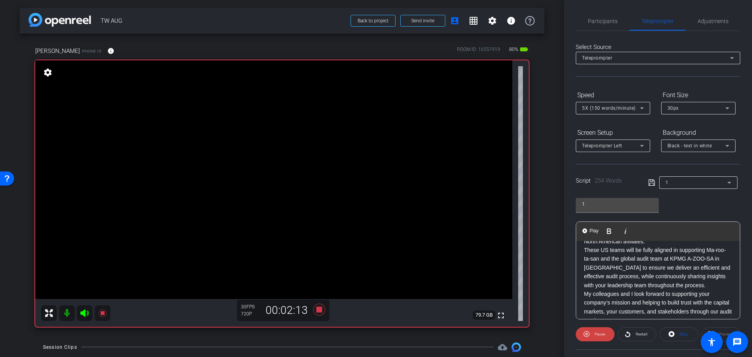
scroll to position [226, 0]
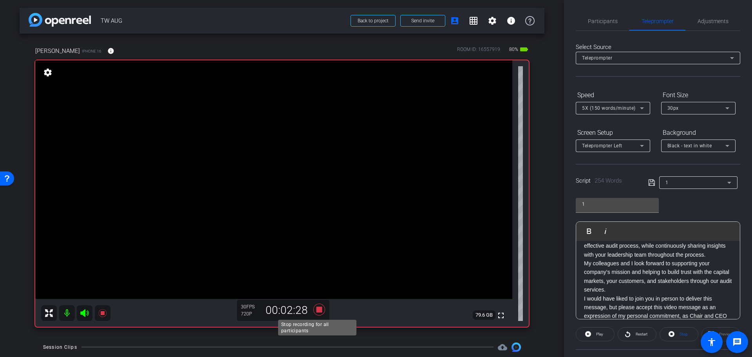
click at [316, 311] on icon at bounding box center [319, 309] width 12 height 12
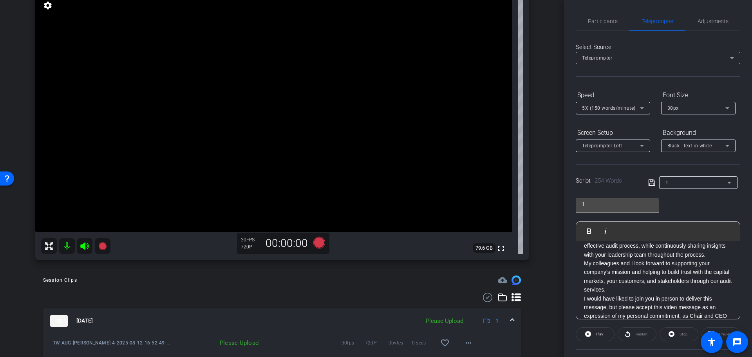
scroll to position [133, 0]
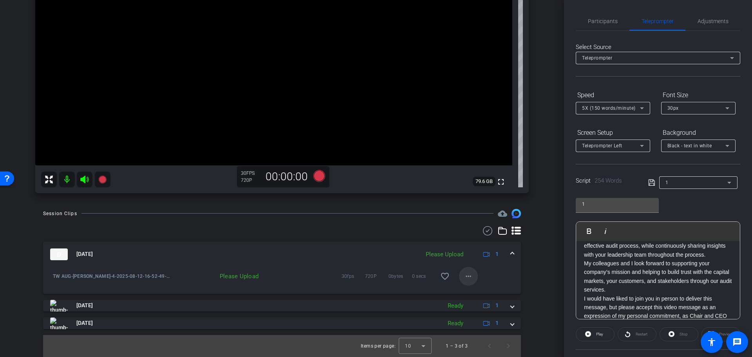
click at [463, 280] on mat-icon "more_horiz" at bounding box center [467, 275] width 9 height 9
click at [470, 288] on span "Upload" at bounding box center [477, 291] width 31 height 9
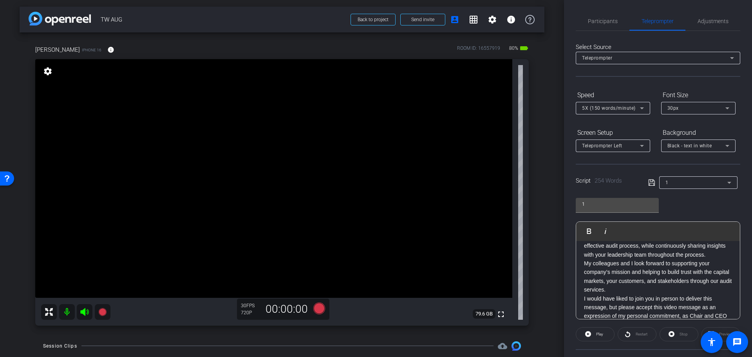
scroll to position [0, 0]
click at [606, 18] on span "Participants" at bounding box center [603, 20] width 30 height 5
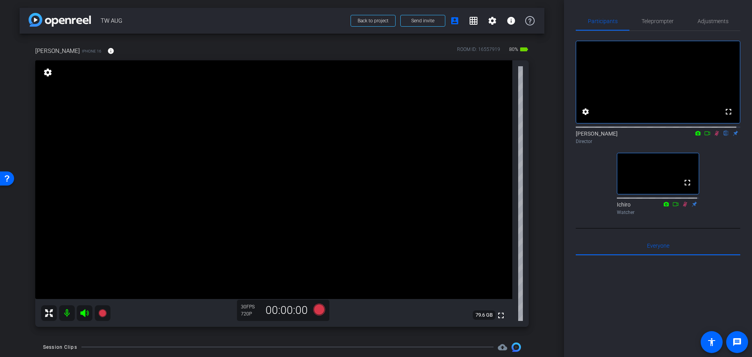
click at [713, 136] on icon at bounding box center [716, 132] width 6 height 5
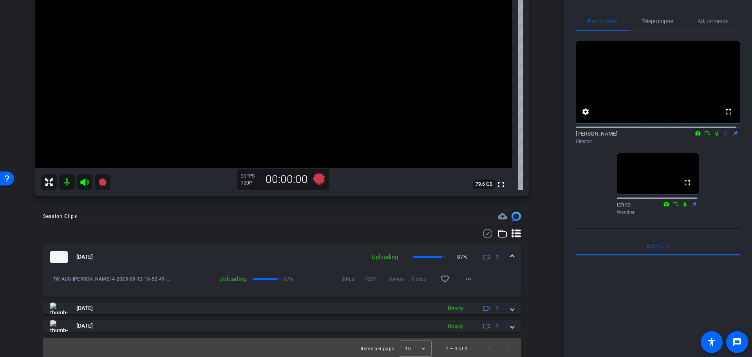
scroll to position [133, 0]
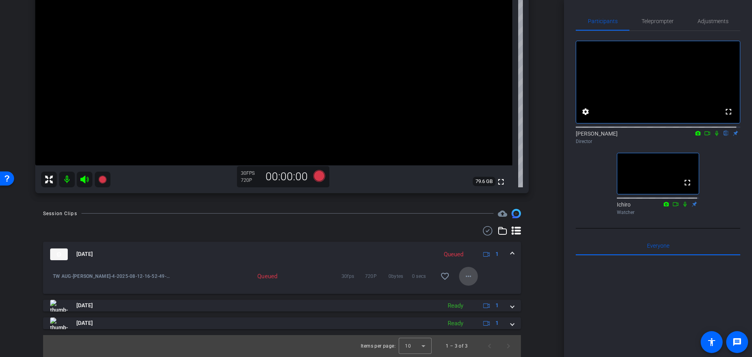
click at [463, 278] on mat-icon "more_horiz" at bounding box center [467, 275] width 9 height 9
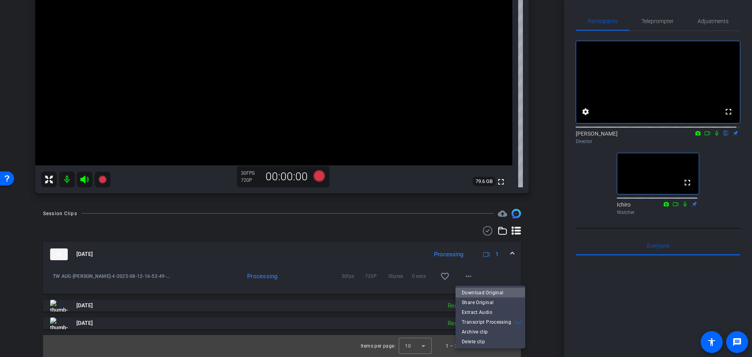
click at [477, 291] on span "Download Original" at bounding box center [490, 291] width 57 height 9
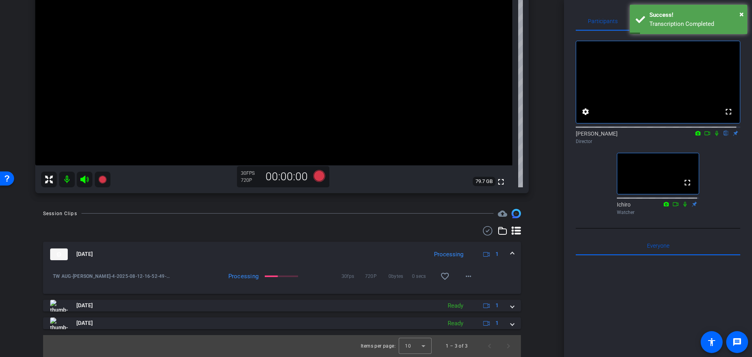
click at [548, 50] on div "arrow_back TW AUG Back to project Send invite account_box grid_on settings info…" at bounding box center [282, 45] width 564 height 357
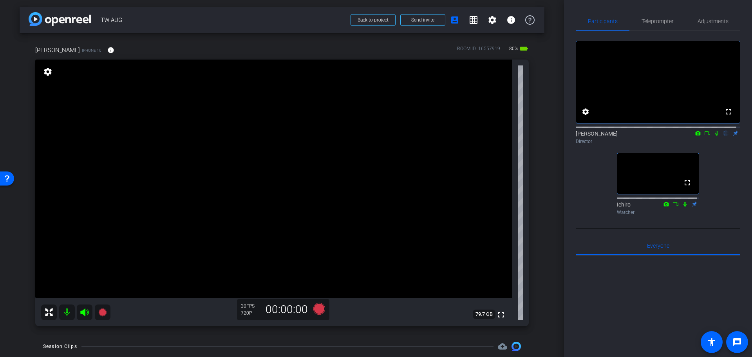
scroll to position [0, 0]
click at [539, 112] on div "[PERSON_NAME] iPhone 16 info ROOM ID: 16557919 80% battery_std fullscreen setti…" at bounding box center [282, 184] width 525 height 301
click at [641, 18] on span "Teleprompter" at bounding box center [657, 20] width 32 height 5
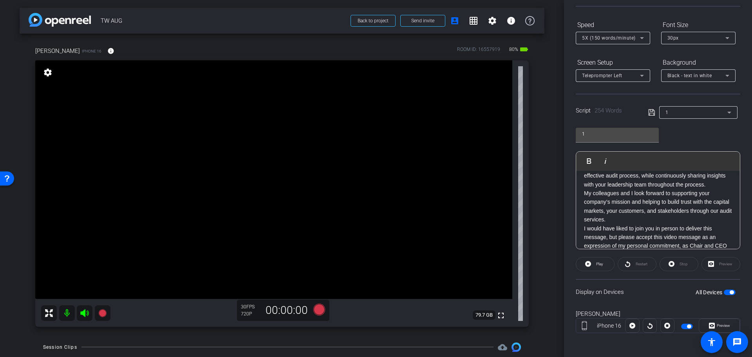
scroll to position [71, 0]
click at [728, 293] on span "button" at bounding box center [729, 290] width 12 height 5
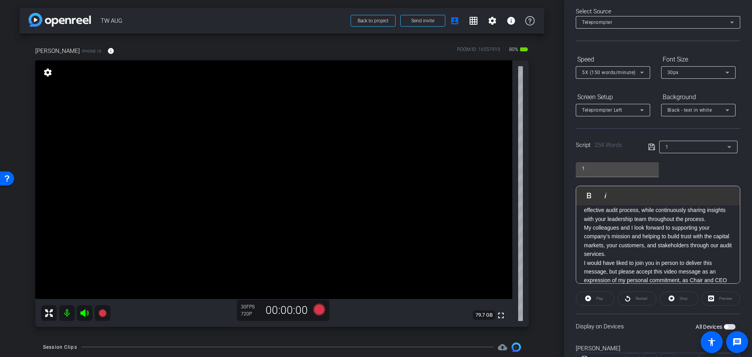
scroll to position [0, 0]
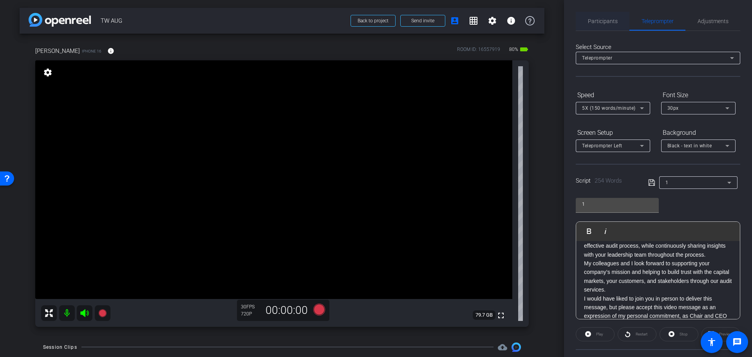
click at [609, 18] on span "Participants" at bounding box center [603, 20] width 30 height 5
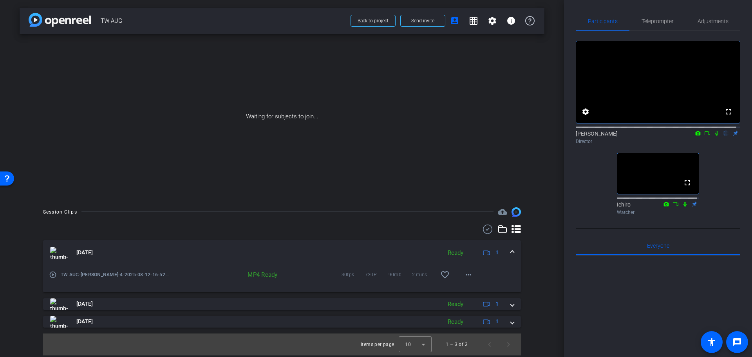
click at [550, 133] on div "arrow_back TW AUG Back to project Send invite account_box grid_on settings info…" at bounding box center [282, 178] width 564 height 357
